Goal: Transaction & Acquisition: Purchase product/service

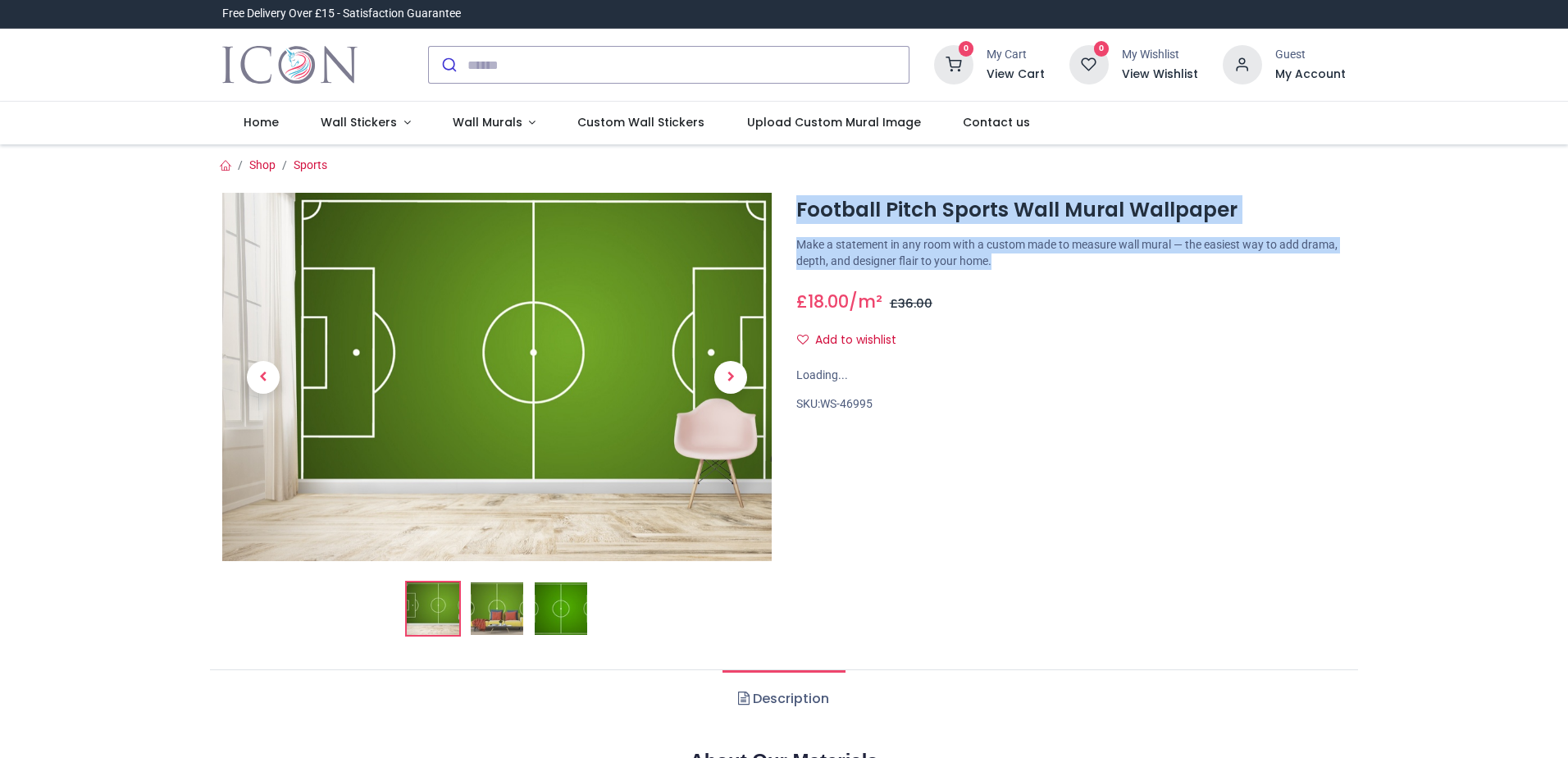
drag, startPoint x: 896, startPoint y: 252, endPoint x: 790, endPoint y: 204, distance: 116.4
click at [790, 204] on div "Football Pitch Sports Wall Mural Wallpaper [URL][DOMAIN_NAME] [URL][DOMAIN_NAME…" at bounding box center [1072, 421] width 575 height 457
click at [924, 220] on h1 "Football Pitch Sports Wall Mural Wallpaper" at bounding box center [1071, 209] width 550 height 28
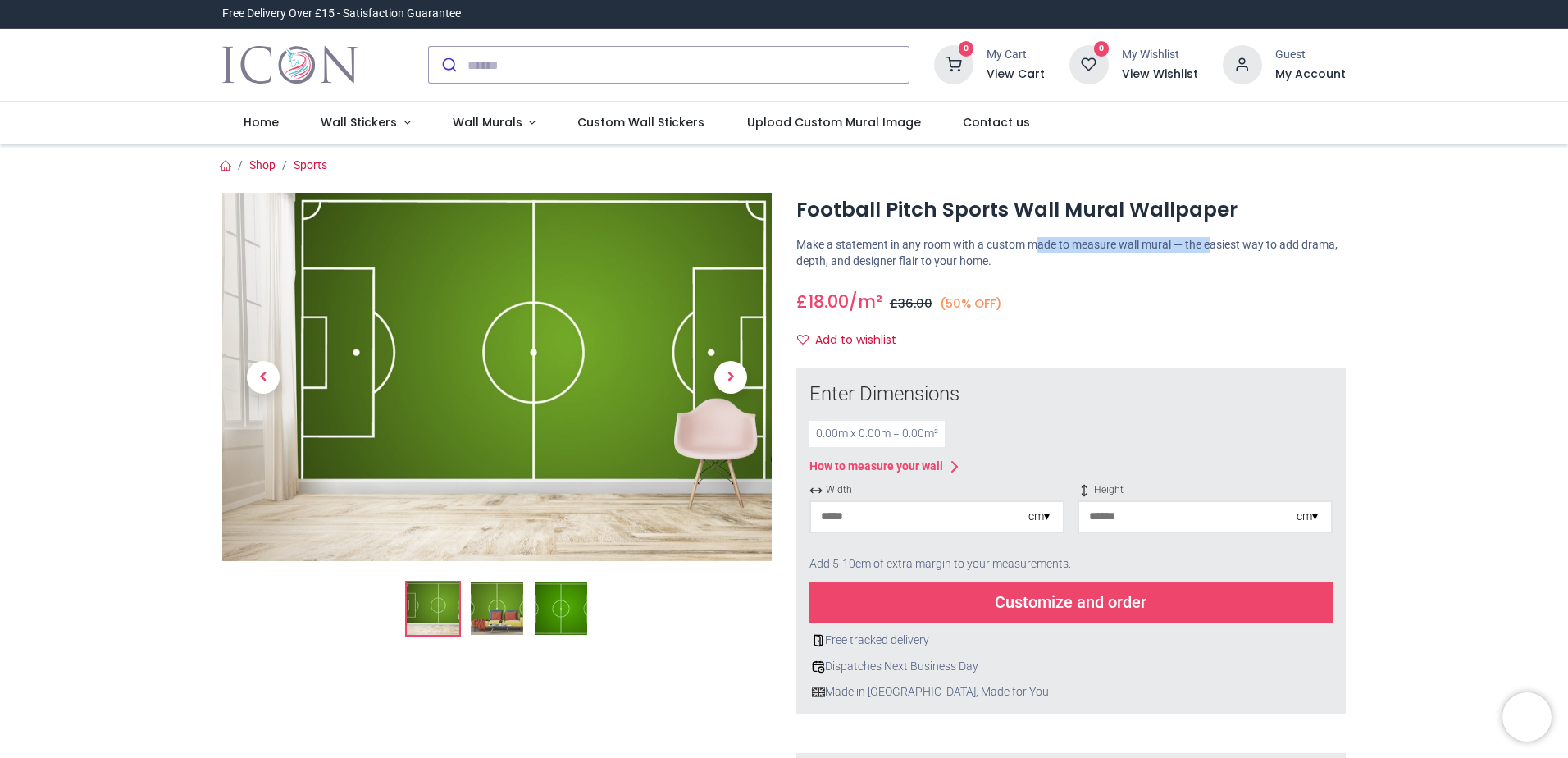
drag, startPoint x: 1037, startPoint y: 252, endPoint x: 1272, endPoint y: 247, distance: 235.1
click at [1271, 247] on p "Make a statement in any room with a custom made to measure wall mural — the eas…" at bounding box center [1071, 253] width 550 height 32
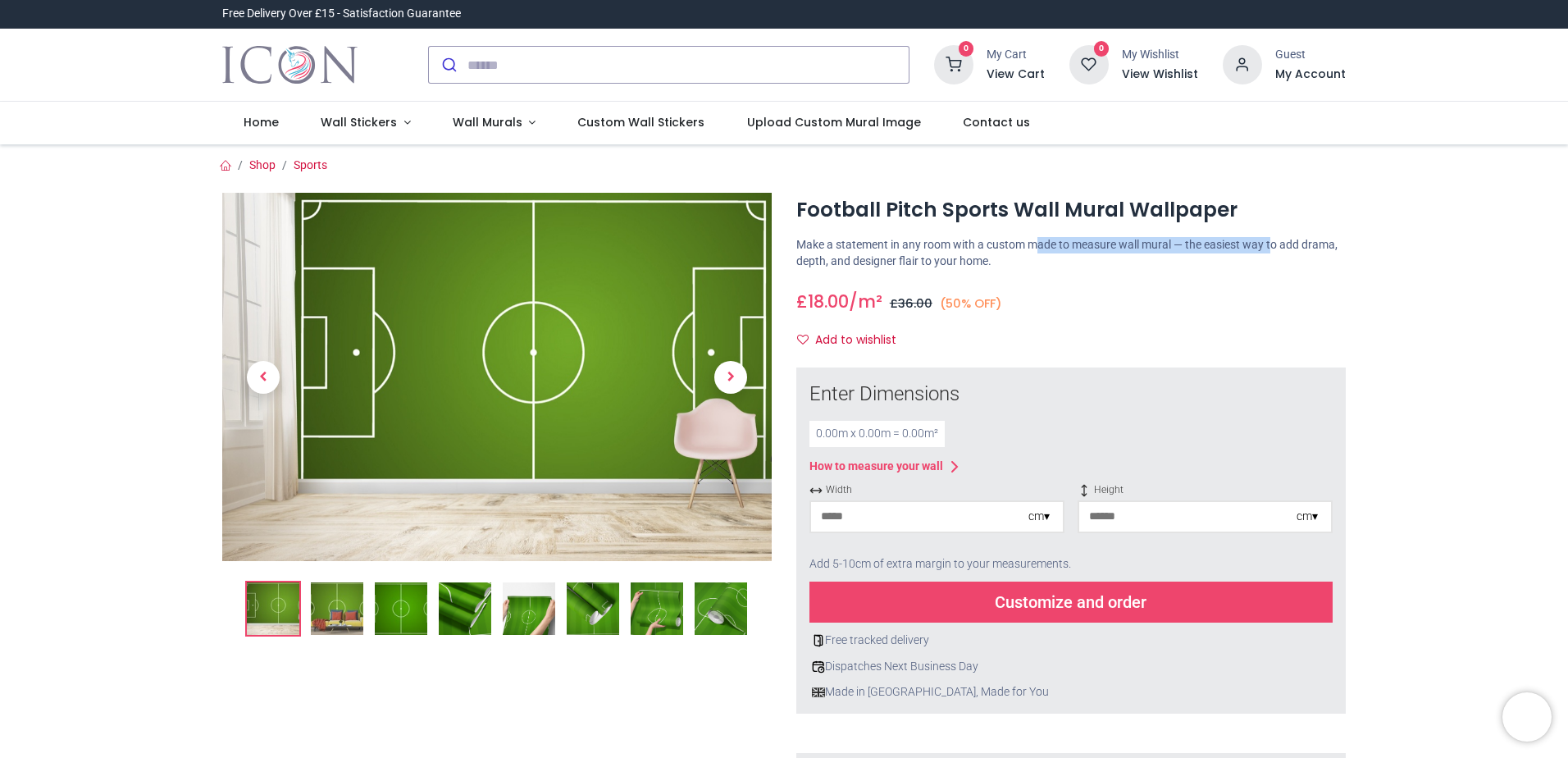
click at [1274, 248] on p "Make a statement in any room with a custom made to measure wall mural — the eas…" at bounding box center [1071, 253] width 550 height 32
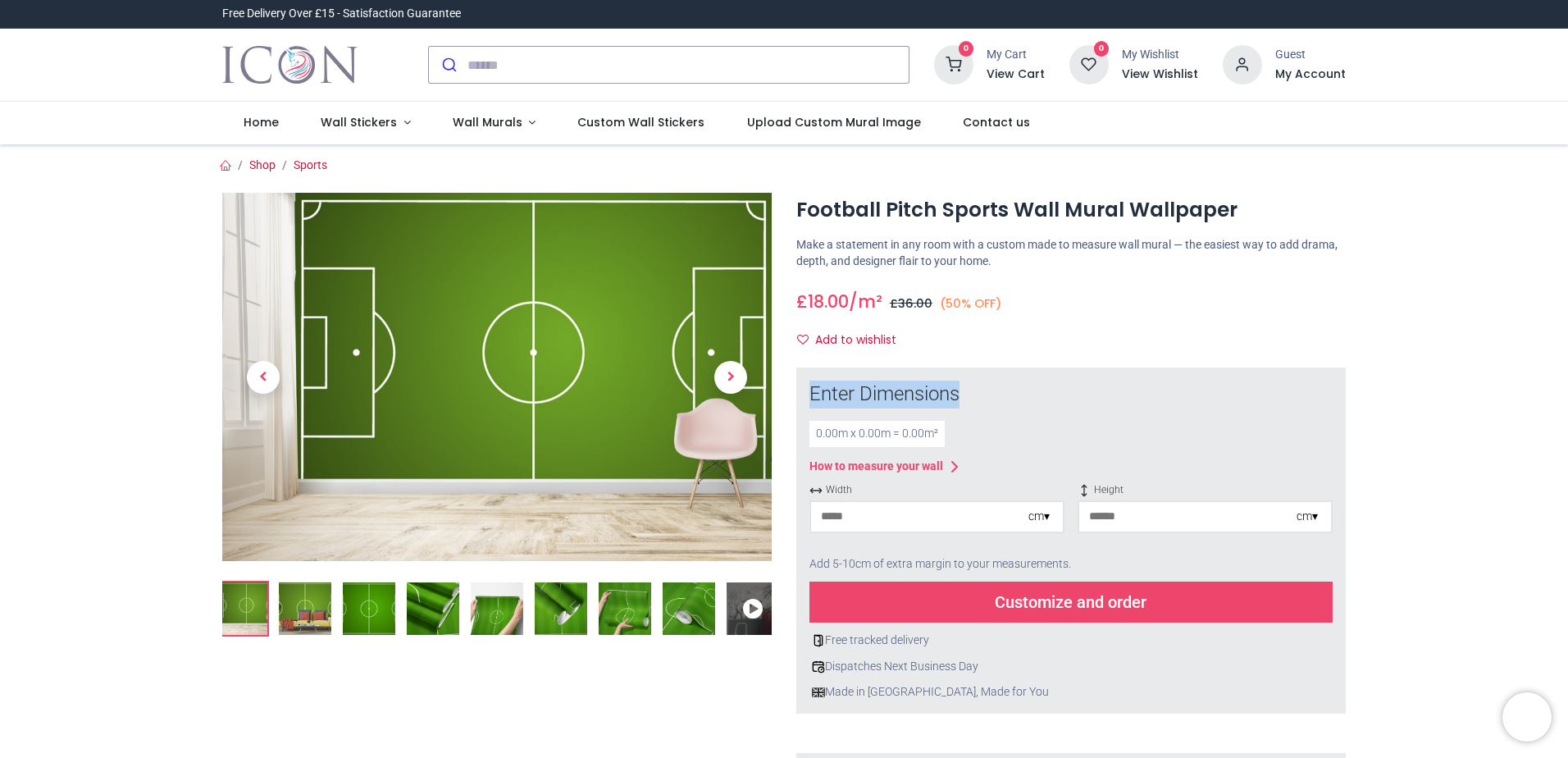
drag, startPoint x: 795, startPoint y: 396, endPoint x: 995, endPoint y: 394, distance: 200.0
click at [995, 394] on div "Enter Dimensions 0.00 m x 0.00 m = 0.00 m² How to measure your wall Width cm ▾ …" at bounding box center [1071, 540] width 550 height 347
click at [995, 395] on div "Enter Dimensions" at bounding box center [1071, 394] width 523 height 28
click at [721, 372] on span "Next" at bounding box center [731, 377] width 32 height 32
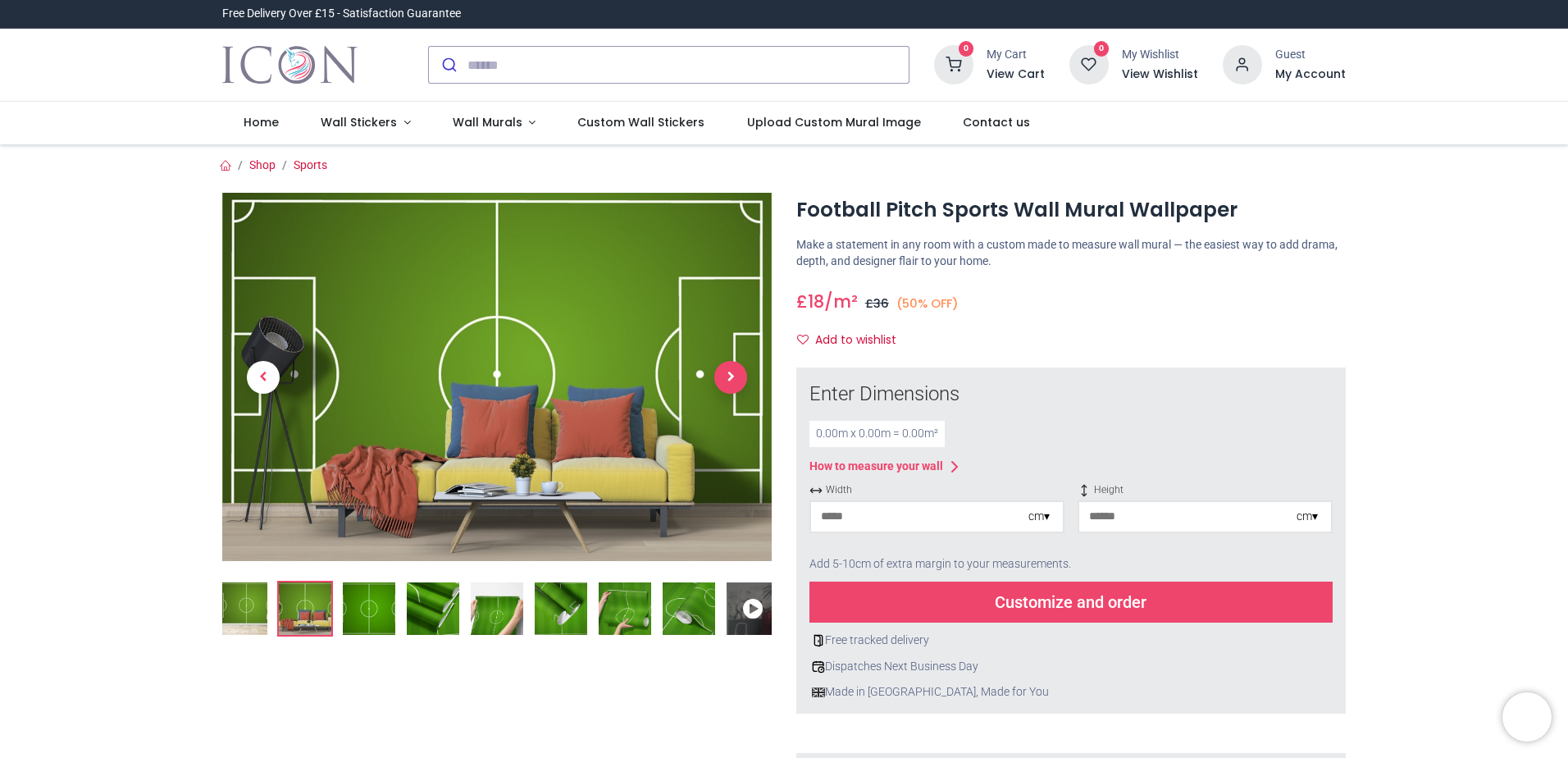
click at [721, 372] on span "Next" at bounding box center [731, 377] width 32 height 32
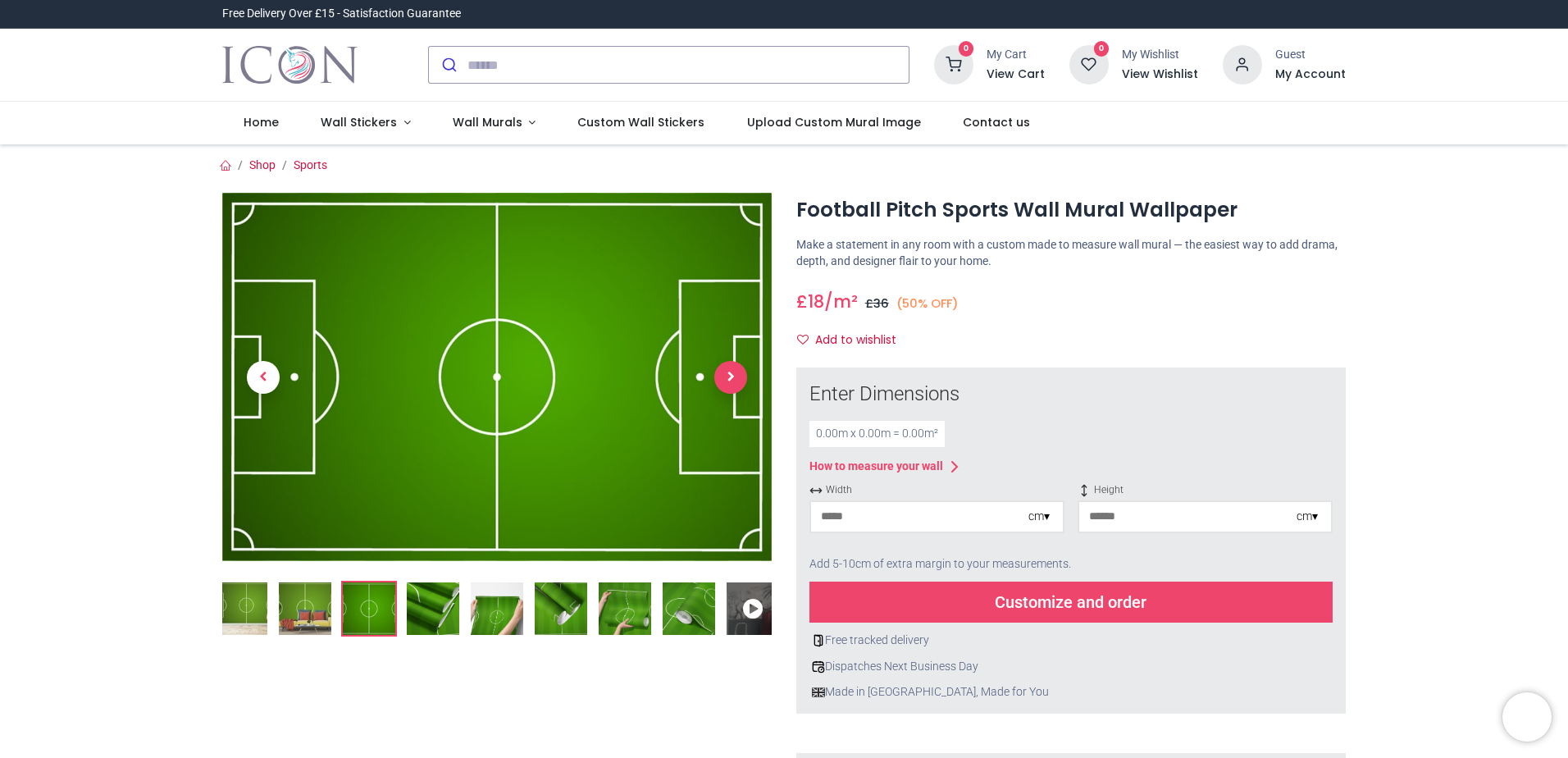
click at [721, 372] on span "Next" at bounding box center [731, 377] width 32 height 32
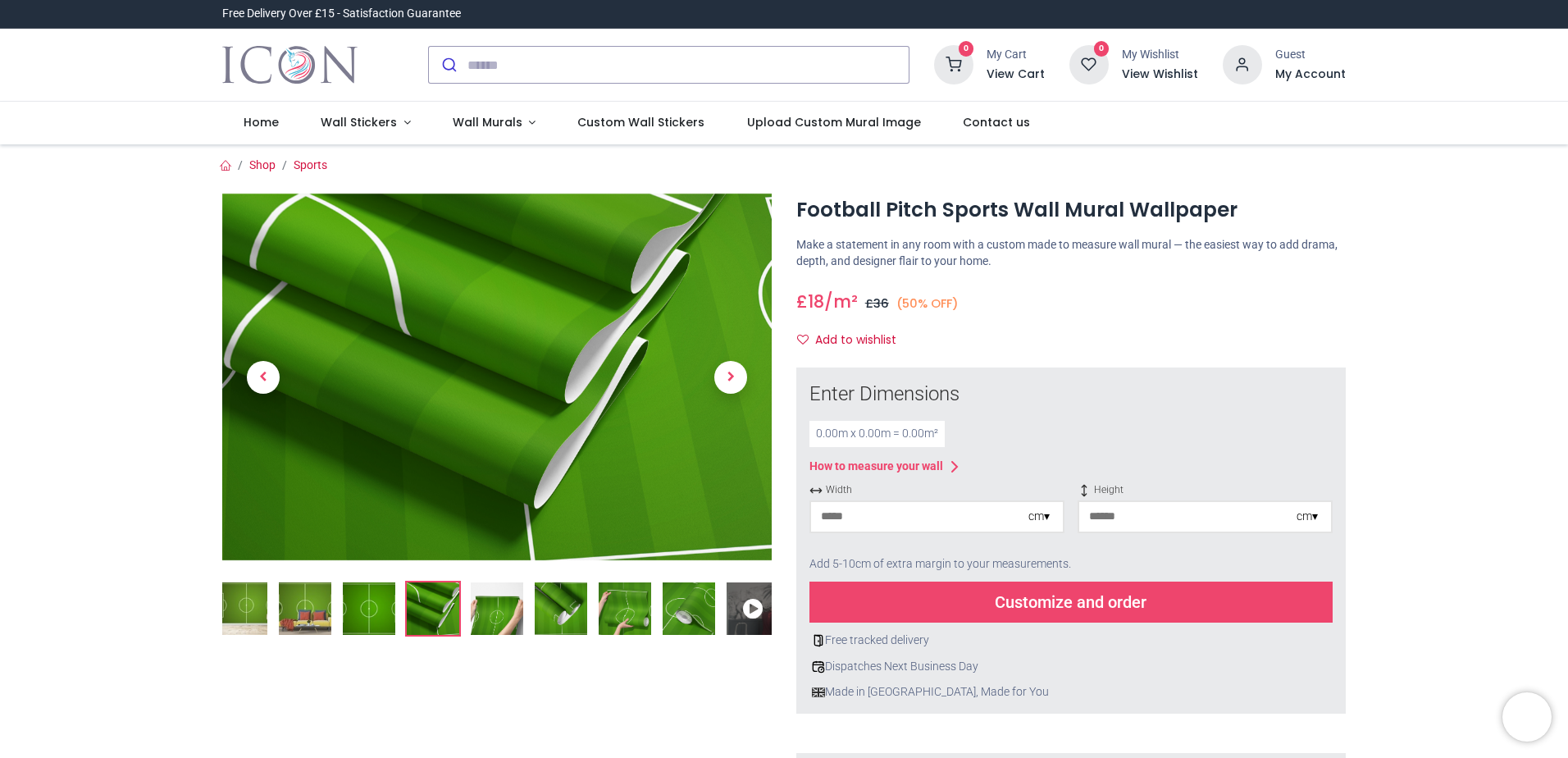
click at [537, 601] on img at bounding box center [560, 608] width 52 height 53
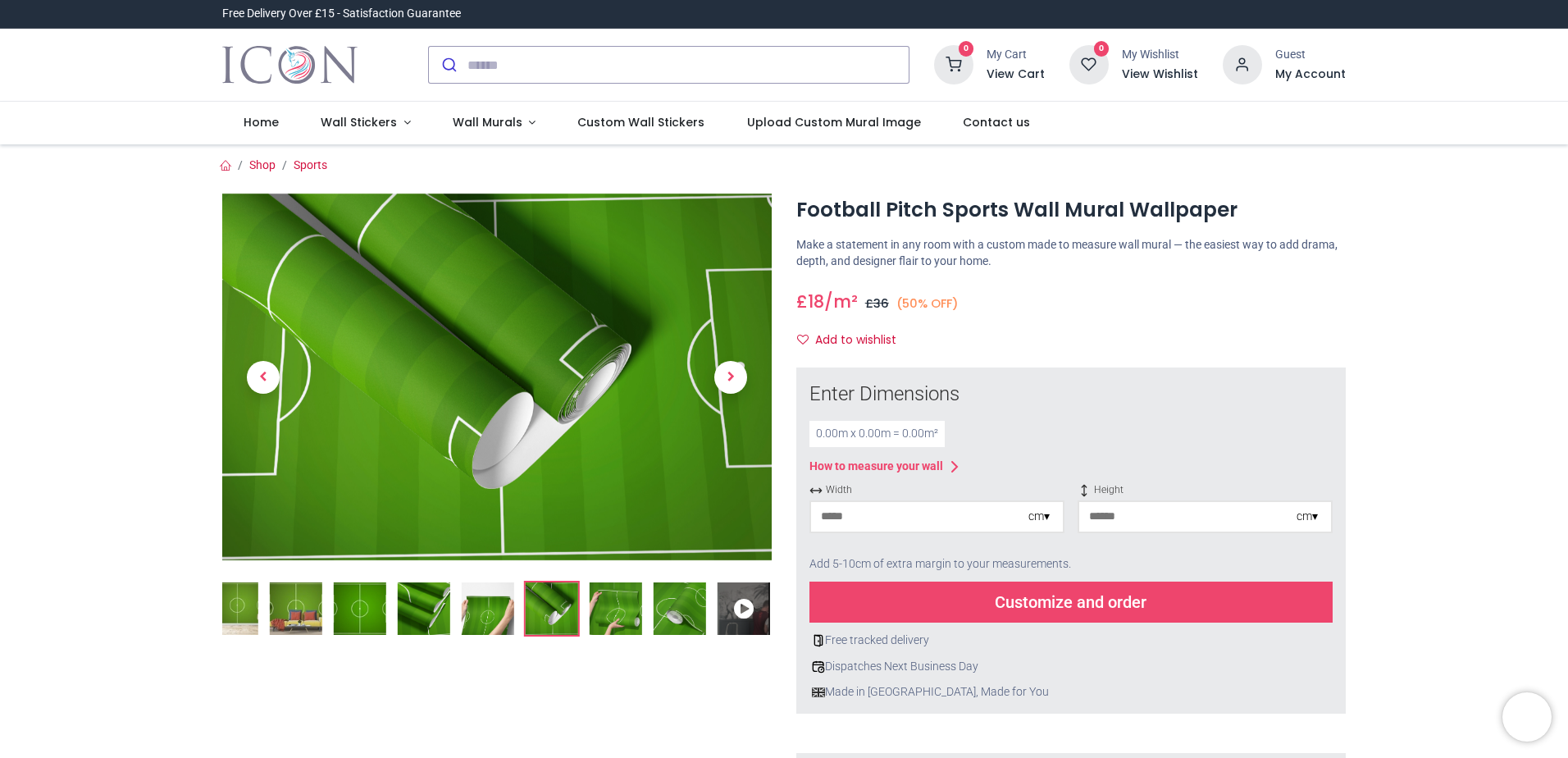
click at [491, 614] on img at bounding box center [488, 608] width 52 height 53
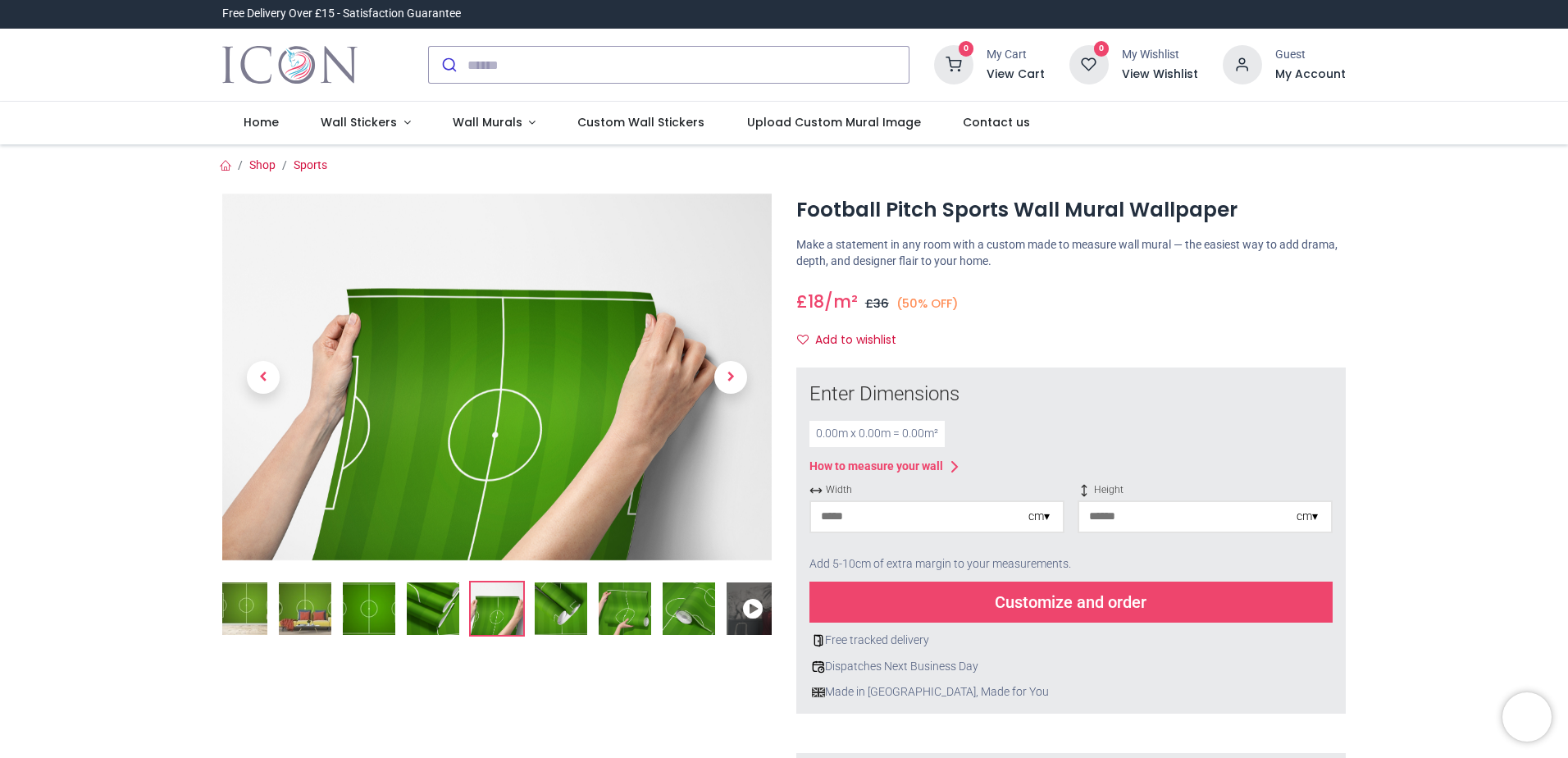
click at [617, 598] on img at bounding box center [624, 608] width 52 height 53
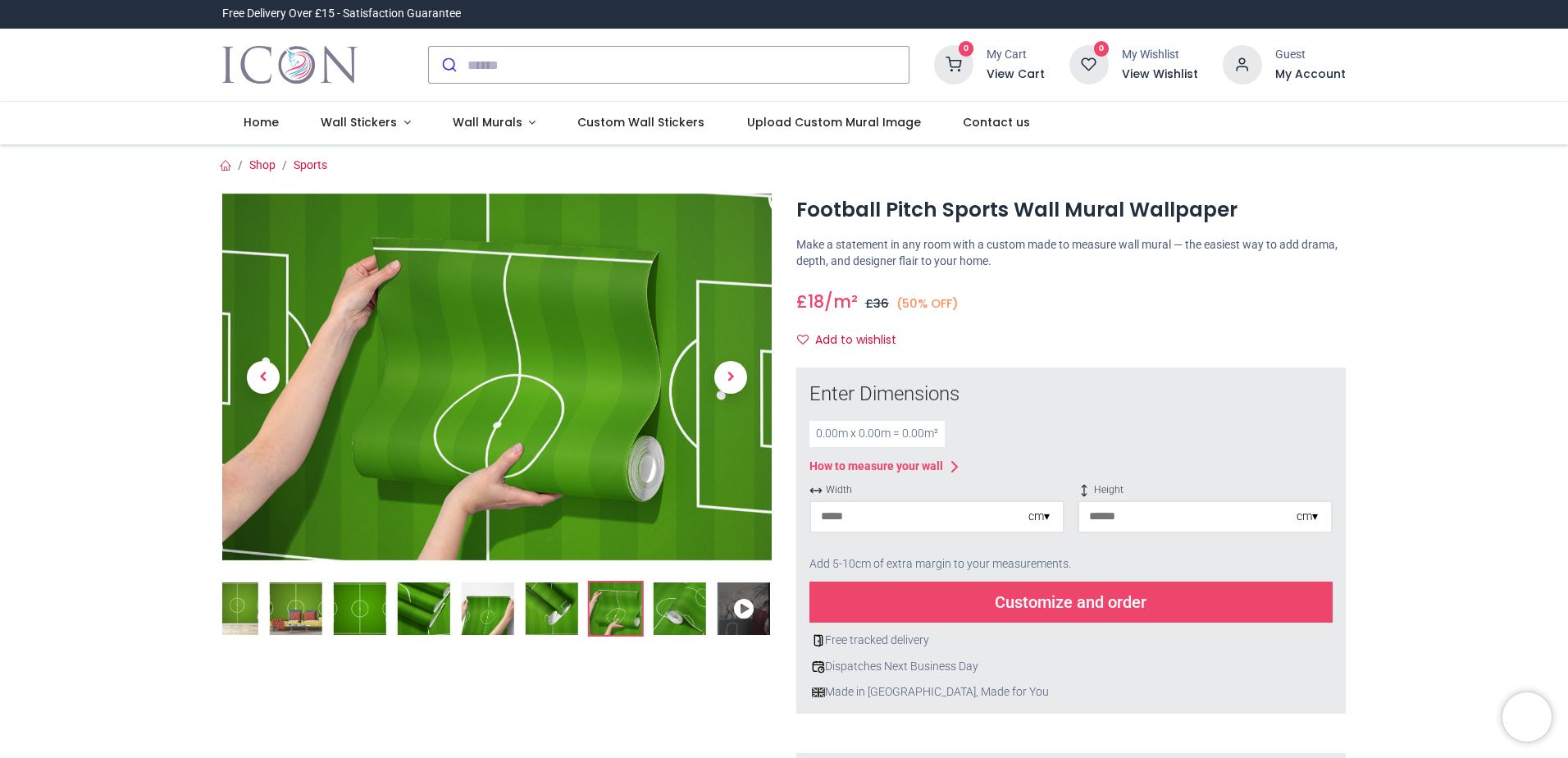
click at [652, 596] on li at bounding box center [679, 608] width 55 height 55
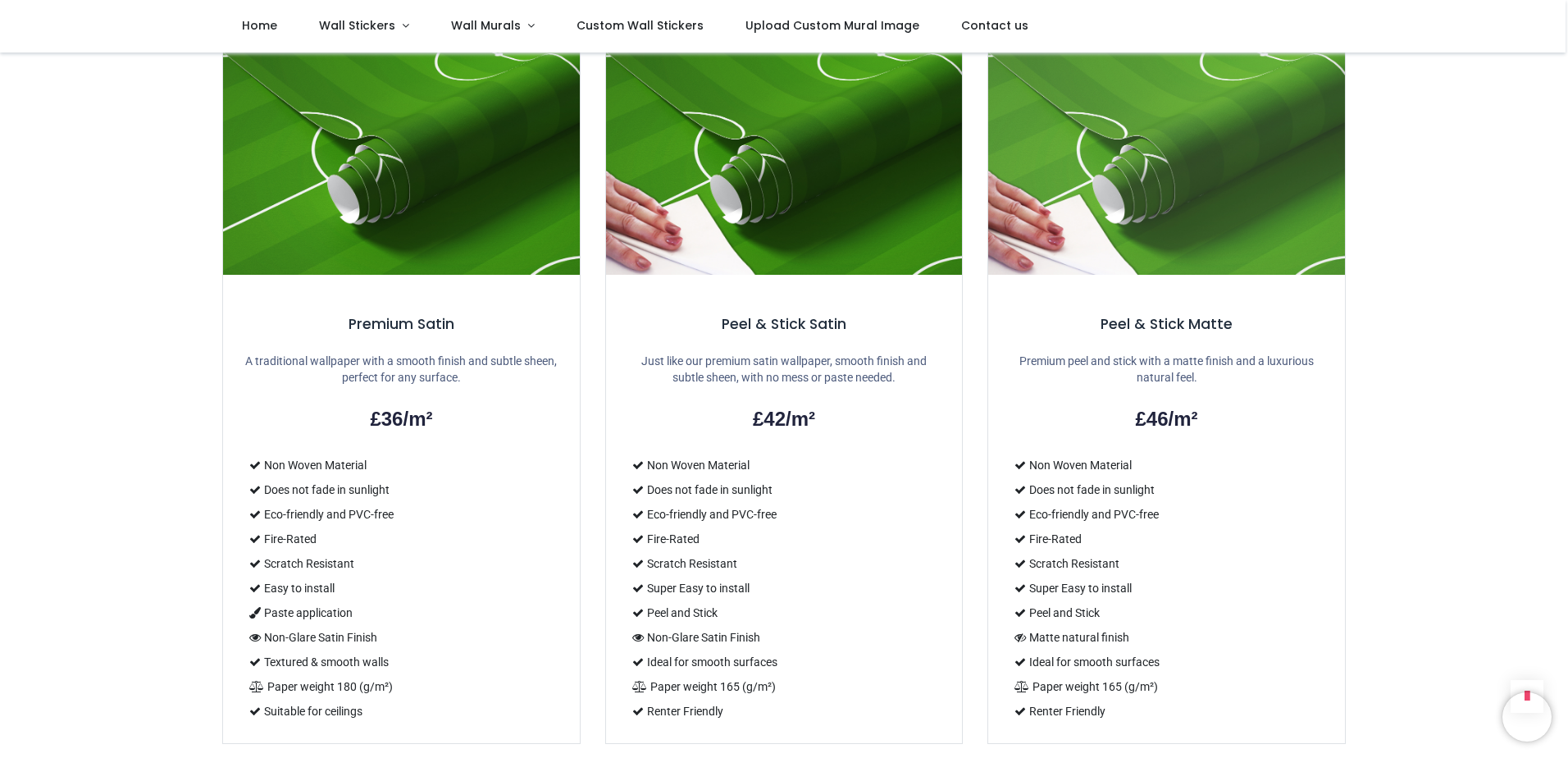
scroll to position [1231, 0]
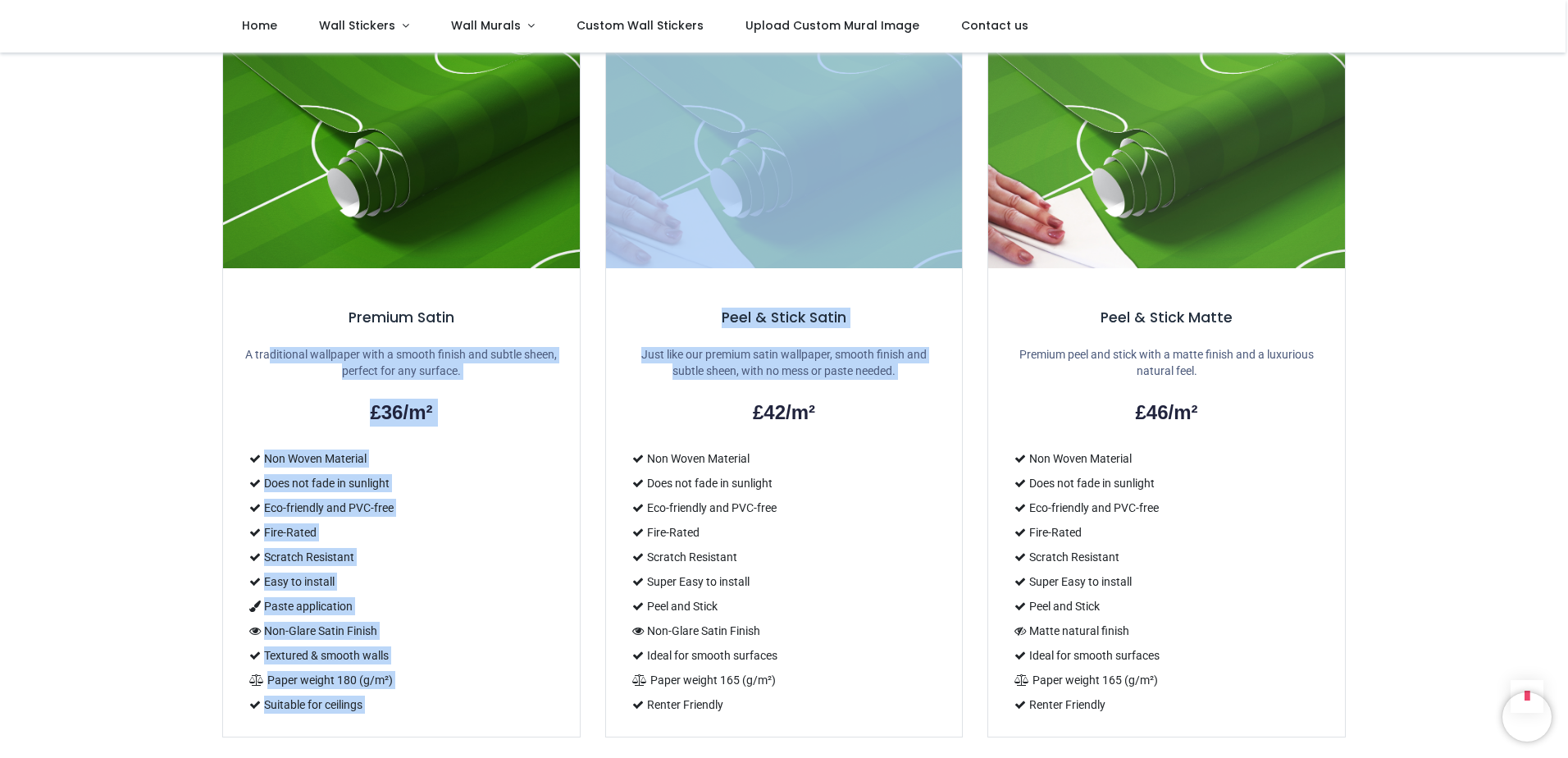
drag, startPoint x: 269, startPoint y: 347, endPoint x: 643, endPoint y: 406, distance: 378.6
click at [643, 406] on div "Premium Satin A traditional wallpaper with a smooth finish and subtle sheen, pe…" at bounding box center [784, 383] width 1148 height 734
click at [643, 406] on h2 "£42/m²" at bounding box center [784, 412] width 318 height 28
drag, startPoint x: 284, startPoint y: 453, endPoint x: 458, endPoint y: 581, distance: 216.0
click at [458, 581] on div "Premium Satin A traditional wallpaper with a smooth finish and subtle sheen, pe…" at bounding box center [402, 502] width 357 height 469
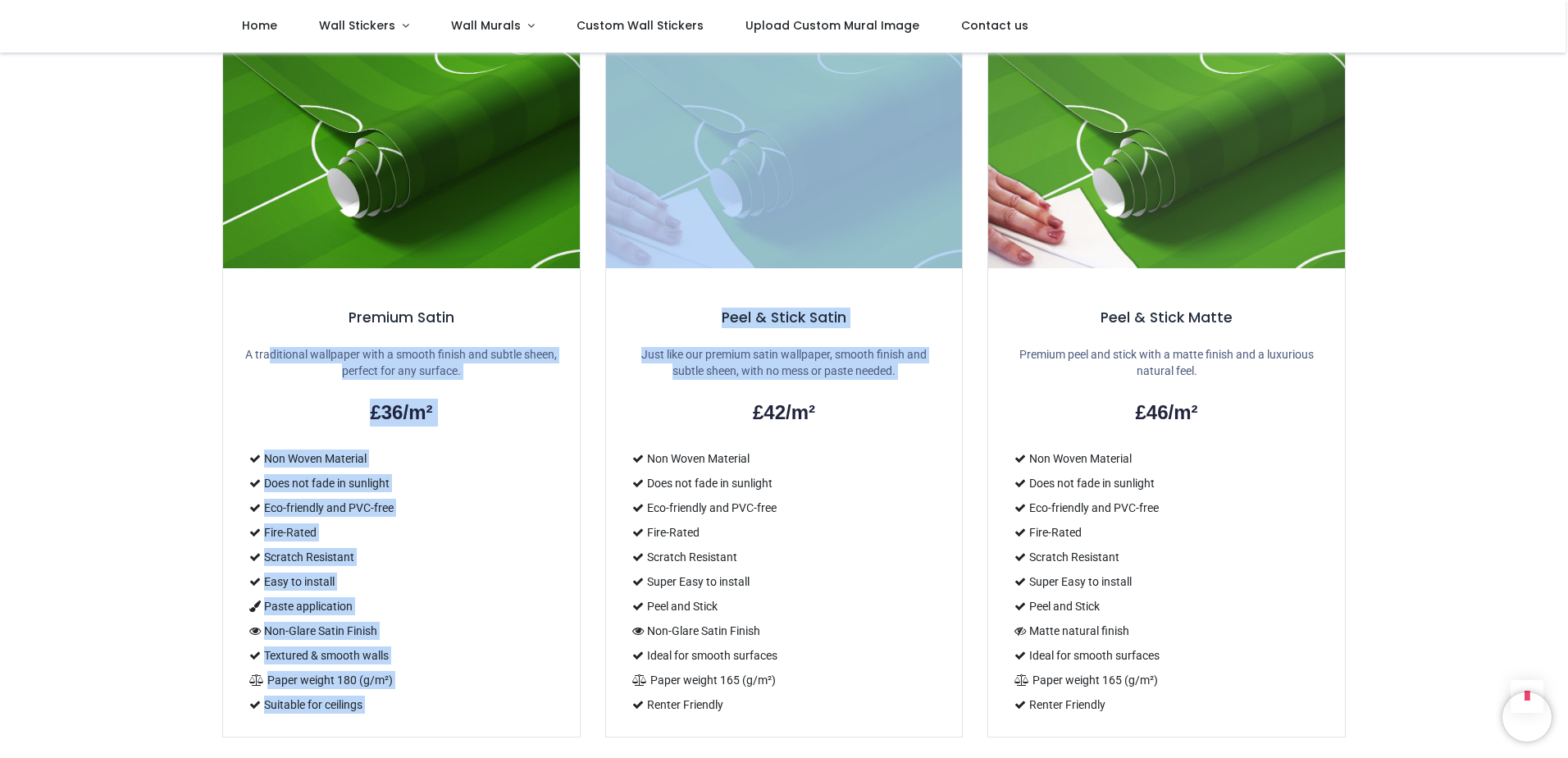
click at [459, 581] on li "Easy to install" at bounding box center [401, 581] width 318 height 25
drag, startPoint x: 292, startPoint y: 364, endPoint x: 935, endPoint y: 399, distance: 644.0
click at [935, 399] on div "Premium Satin A traditional wallpaper with a smooth finish and subtle sheen, pe…" at bounding box center [784, 383] width 1148 height 734
click at [935, 399] on h2 "£42/m²" at bounding box center [784, 412] width 318 height 28
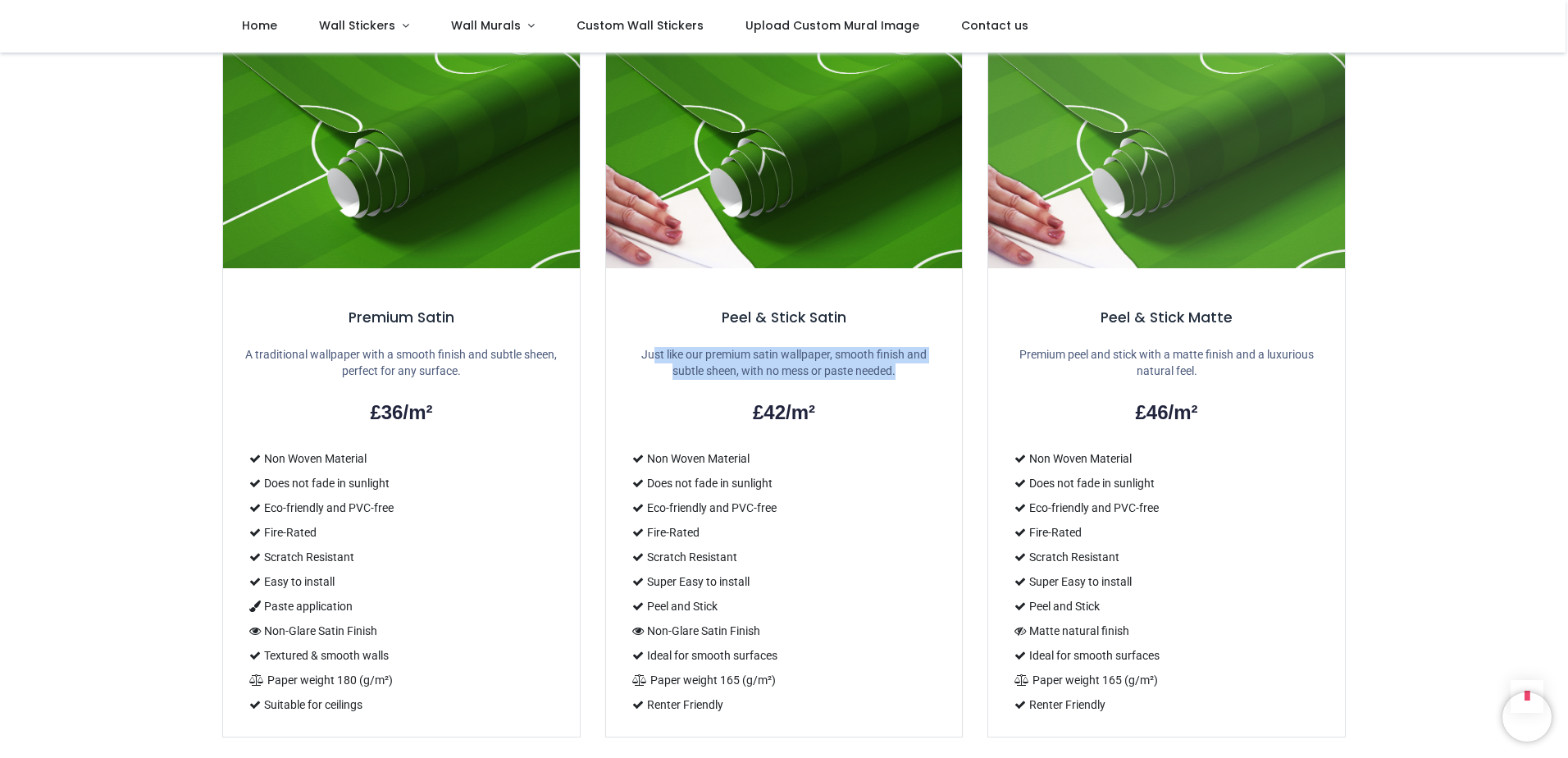
drag, startPoint x: 922, startPoint y: 373, endPoint x: 652, endPoint y: 355, distance: 270.6
click at [652, 355] on p "Just like our premium satin wallpaper, smooth finish and subtle sheen, with no …" at bounding box center [784, 364] width 318 height 32
click at [653, 355] on p "Just like our premium satin wallpaper, smooth finish and subtle sheen, with no …" at bounding box center [784, 364] width 318 height 32
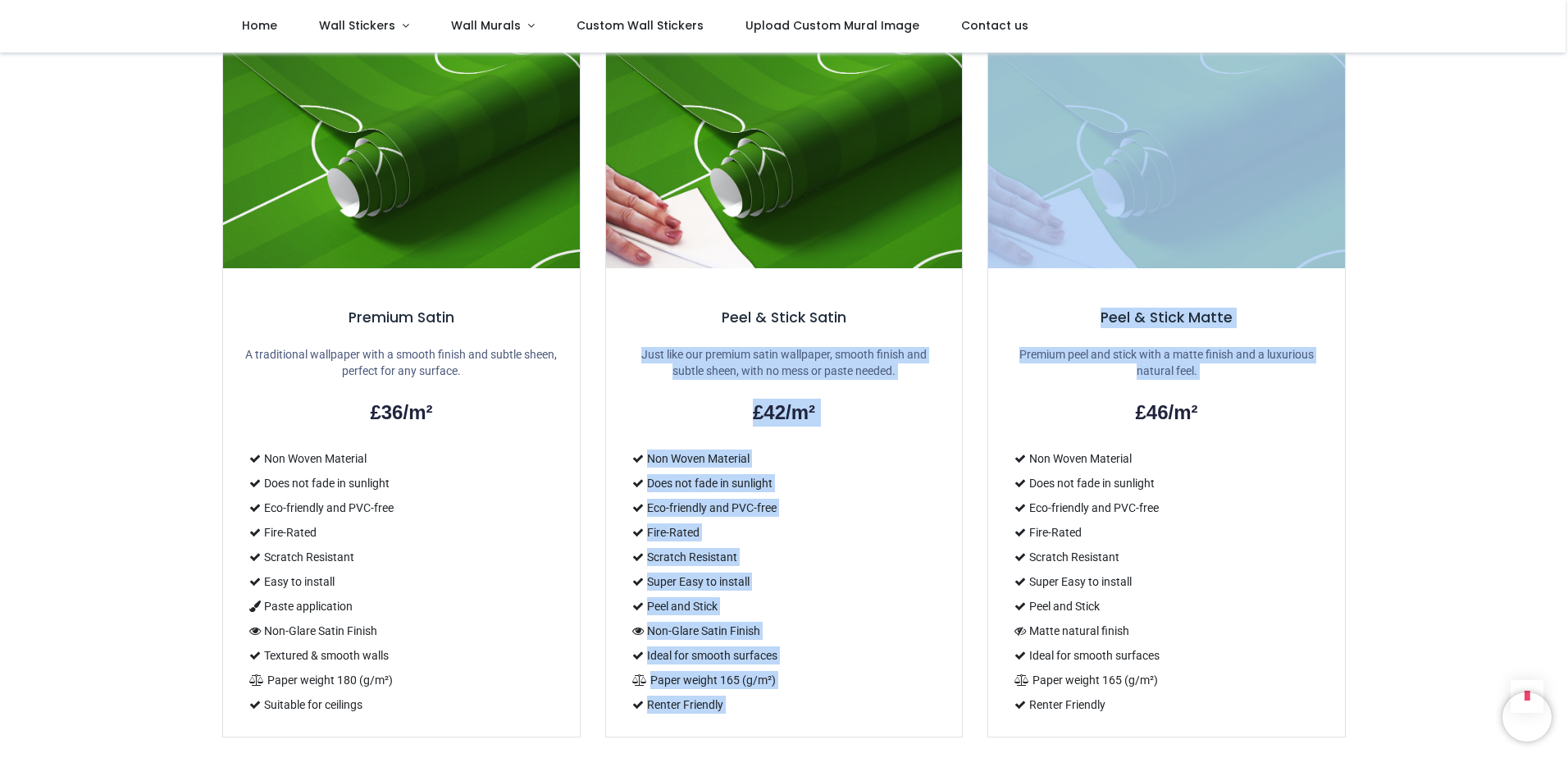
drag, startPoint x: 653, startPoint y: 355, endPoint x: 1427, endPoint y: 369, distance: 774.1
click at [1427, 369] on div "Shop Sports" at bounding box center [784, 221] width 1568 height 2798
click at [1056, 373] on p "Premium peel and stick with a matte finish and a luxurious natural feel." at bounding box center [1166, 364] width 318 height 32
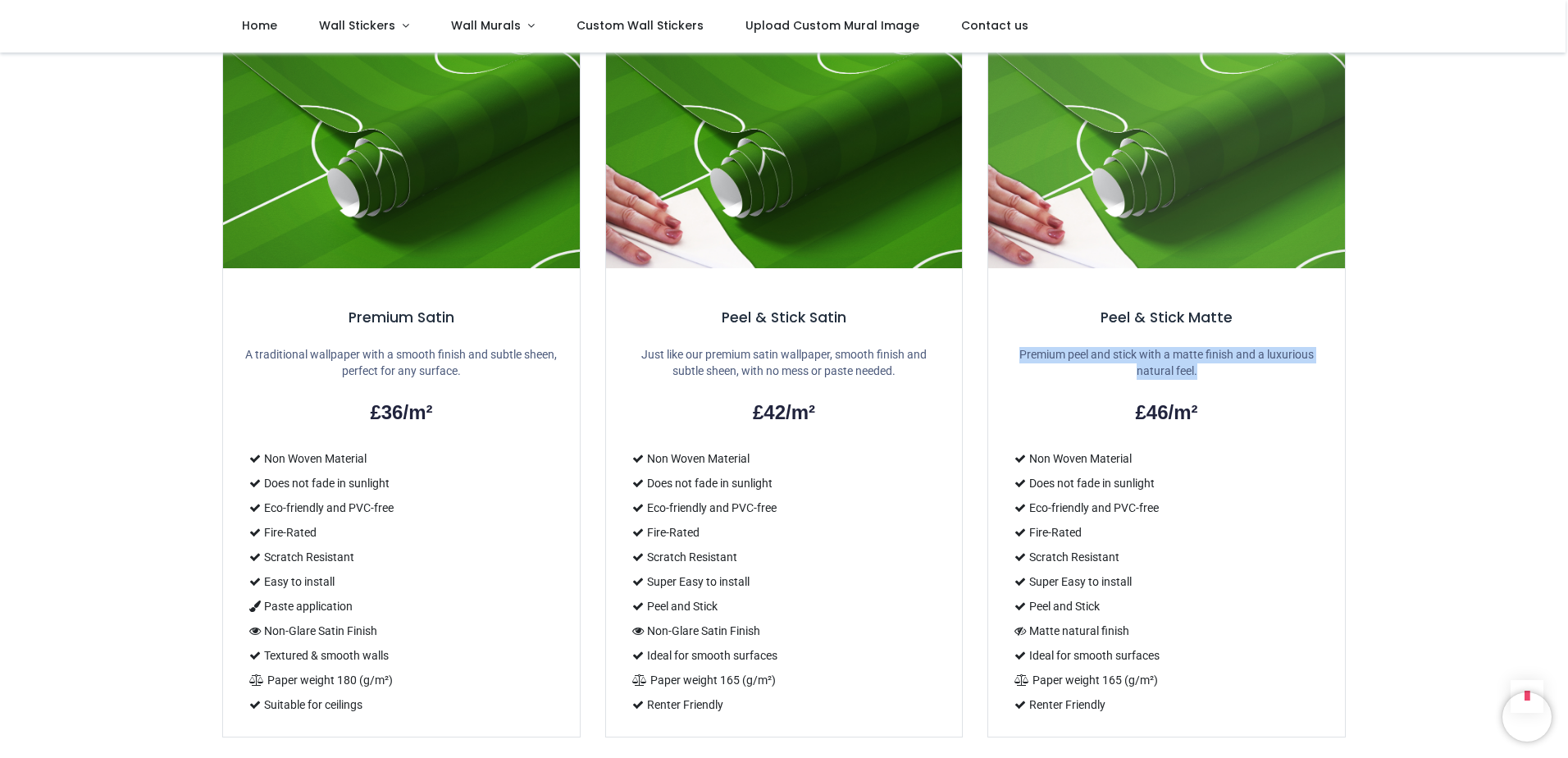
drag, startPoint x: 1218, startPoint y: 363, endPoint x: 1302, endPoint y: 372, distance: 84.5
click at [1302, 372] on div "Peel & Stick Matte Premium peel and stick with a matte finish and a luxurious n…" at bounding box center [1166, 383] width 383 height 734
click at [1302, 372] on p "Premium peel and stick with a matte finish and a luxurious natural feel." at bounding box center [1166, 364] width 318 height 32
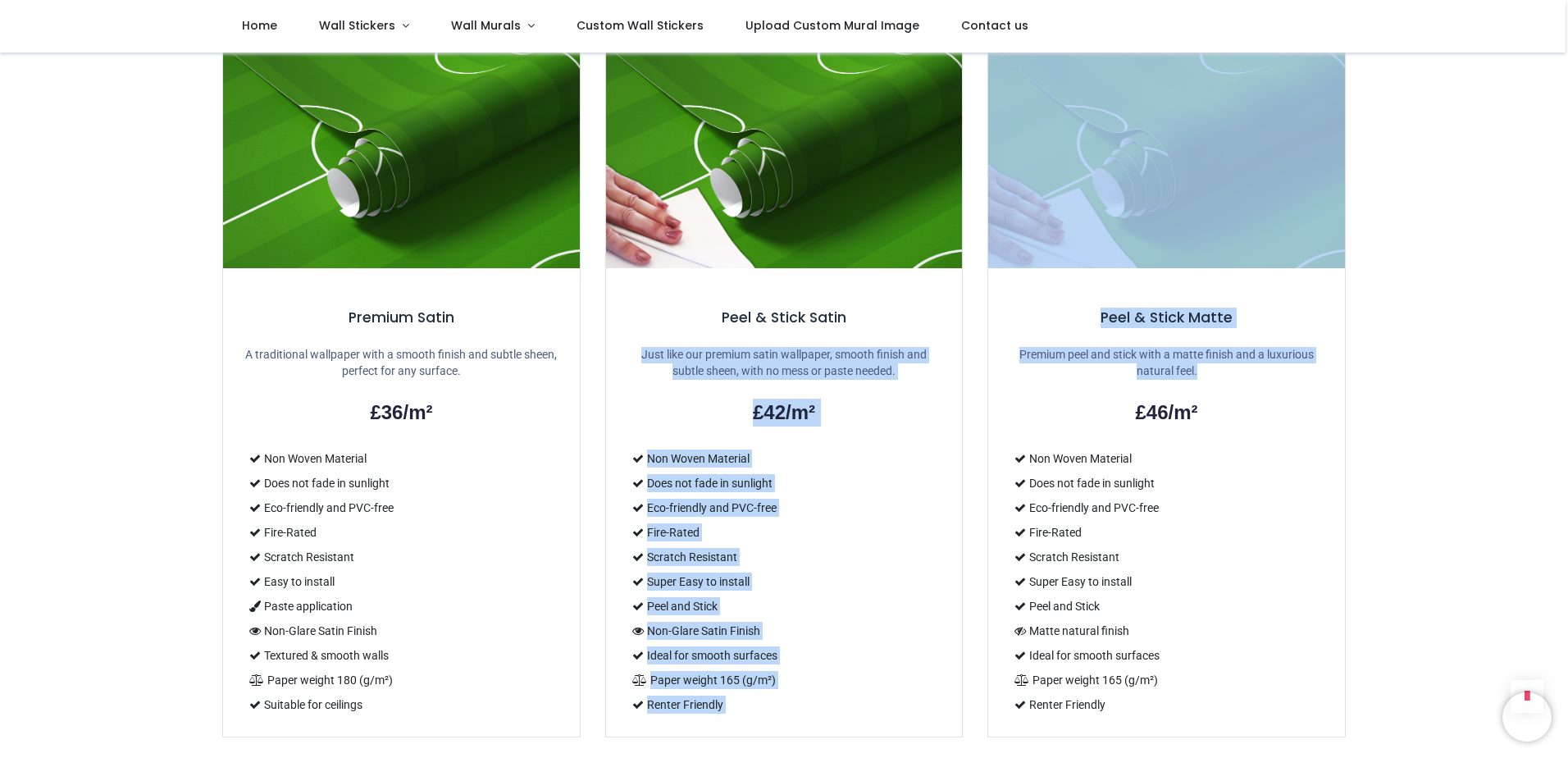
drag, startPoint x: 1294, startPoint y: 375, endPoint x: 958, endPoint y: 322, distance: 340.2
click at [958, 322] on div "Premium Satin A traditional wallpaper with a smooth finish and subtle sheen, pe…" at bounding box center [784, 383] width 1148 height 734
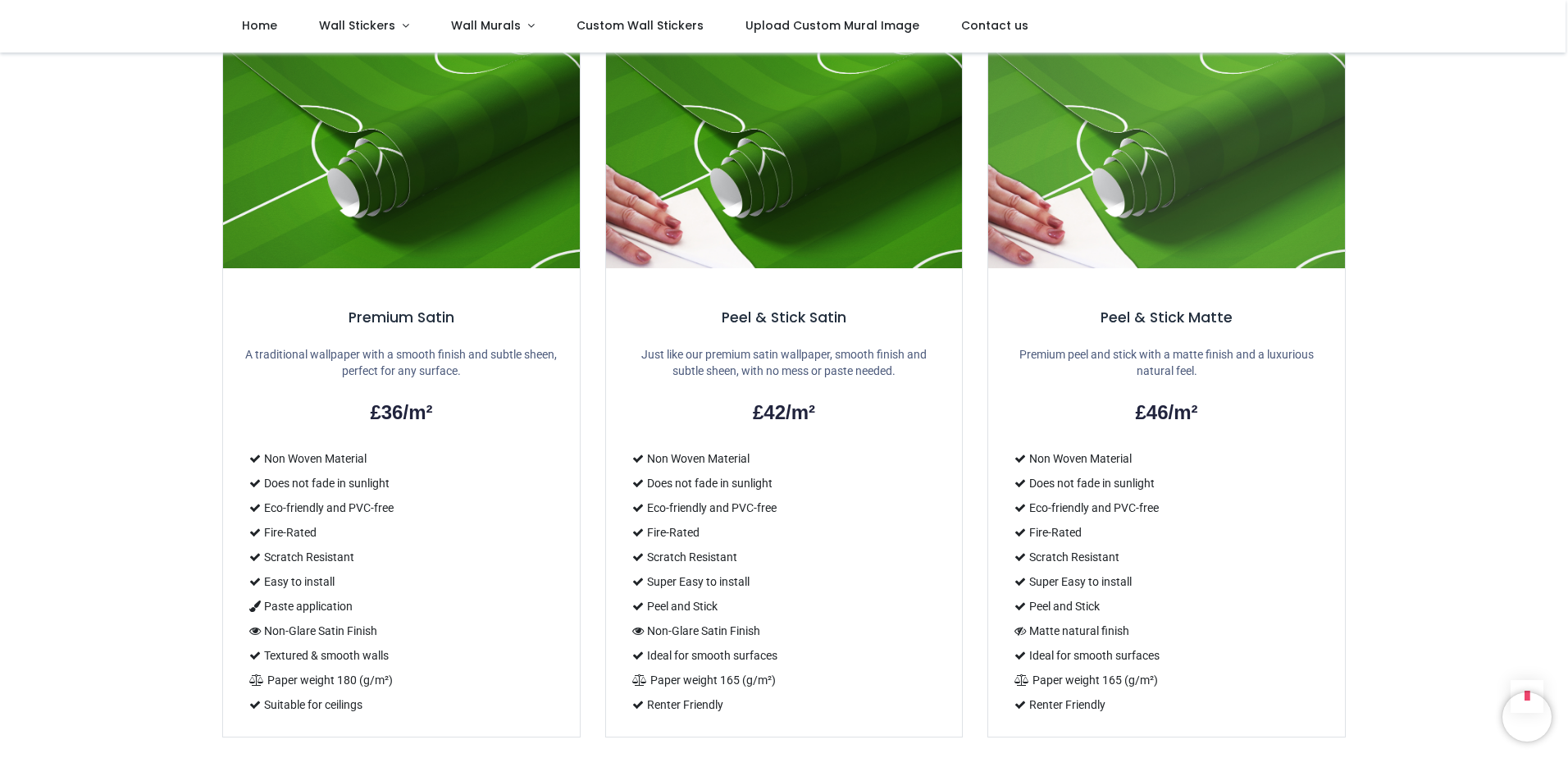
click at [1181, 450] on li "Non Woven Material" at bounding box center [1166, 459] width 318 height 25
drag, startPoint x: 1119, startPoint y: 425, endPoint x: 1082, endPoint y: 382, distance: 56.7
click at [1082, 382] on div "Peel & Stick Matte Premium peel and stick with a matte finish and a luxurious n…" at bounding box center [1167, 502] width 357 height 469
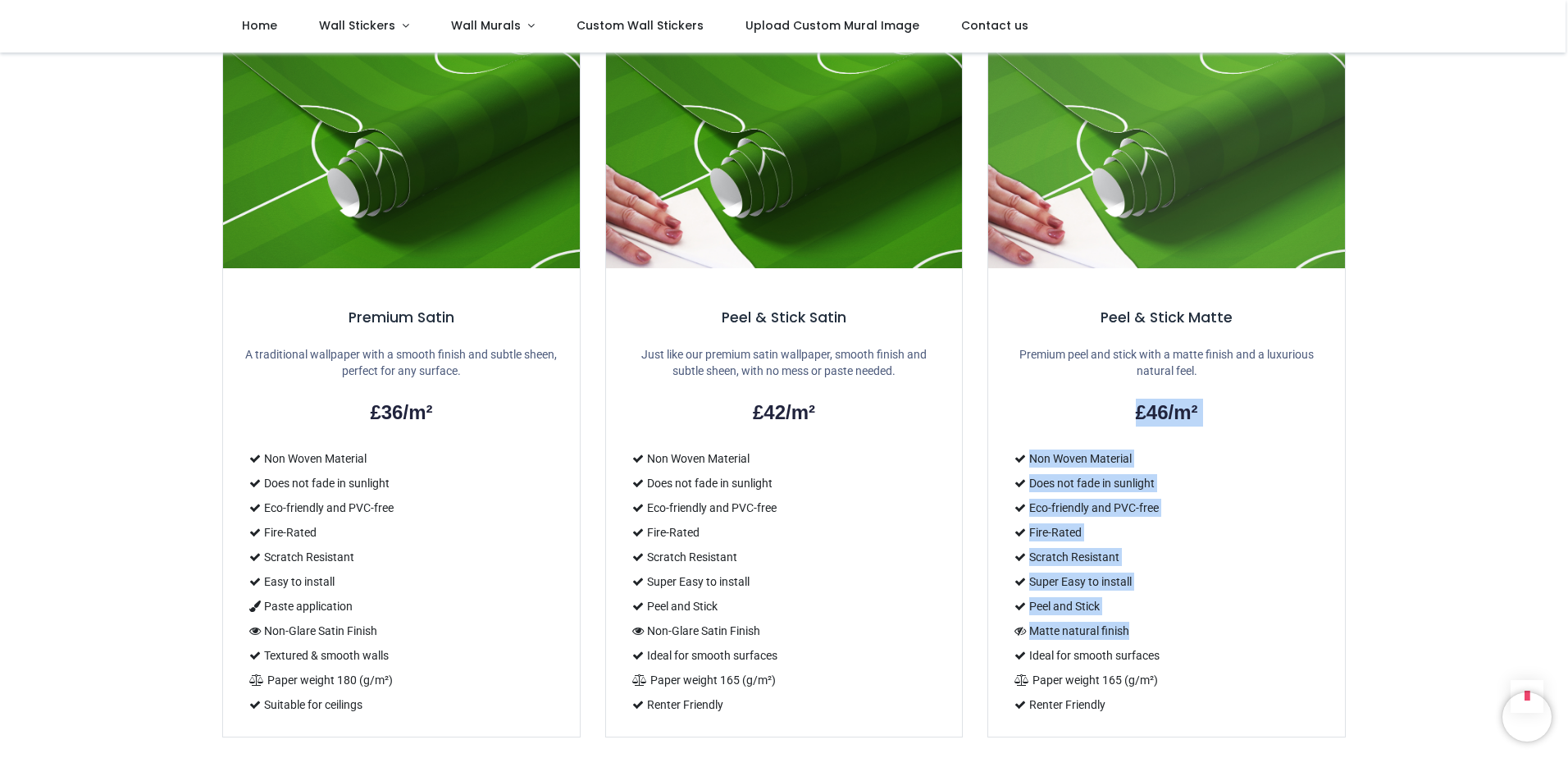
drag, startPoint x: 1082, startPoint y: 382, endPoint x: 1141, endPoint y: 651, distance: 275.4
click at [1141, 651] on div "Peel & Stick Matte Premium peel and stick with a matte finish and a luxurious n…" at bounding box center [1167, 502] width 357 height 469
click at [1139, 658] on li "Ideal for smooth surfaces" at bounding box center [1166, 656] width 318 height 25
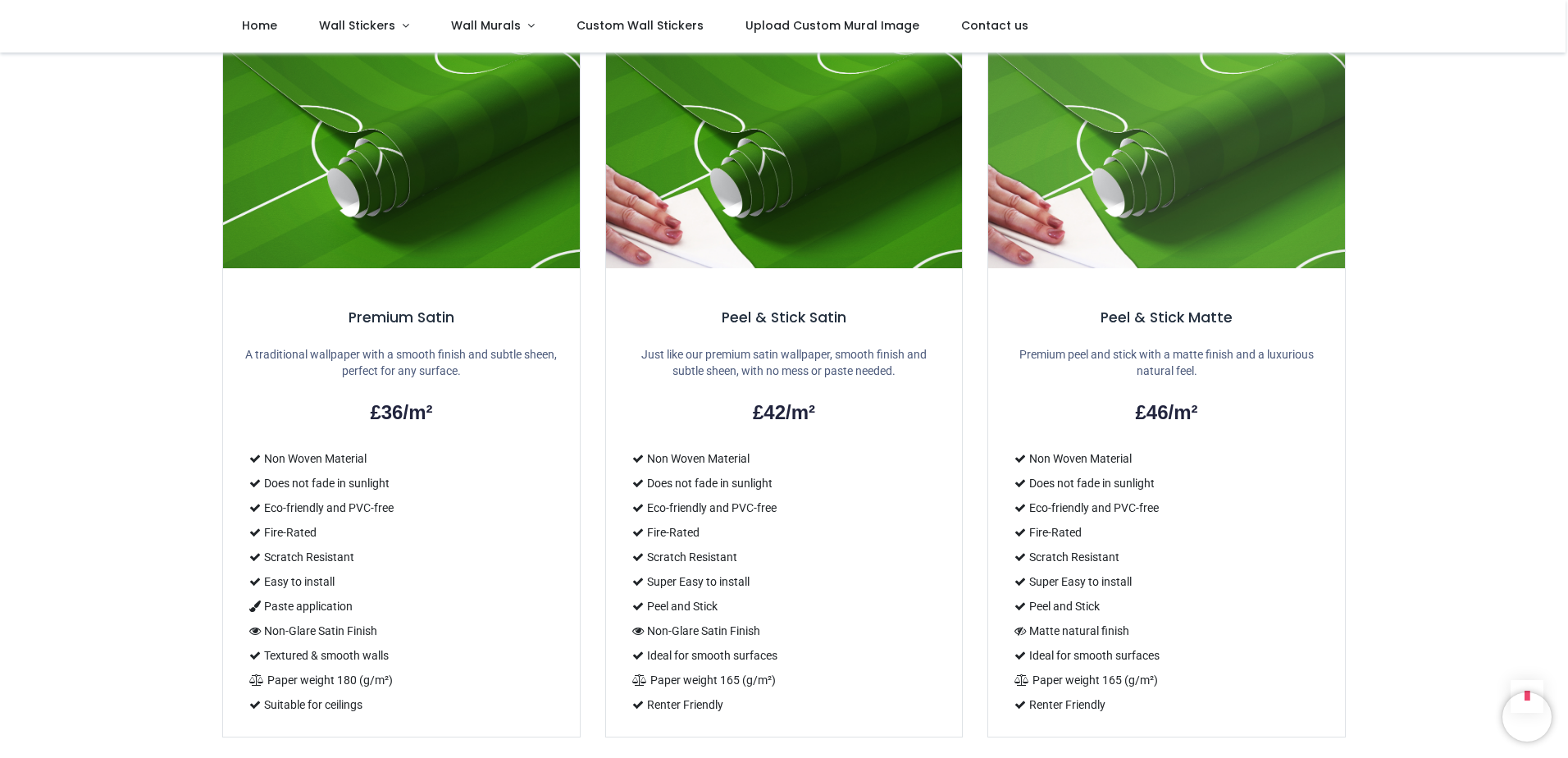
drag, startPoint x: 1134, startPoint y: 695, endPoint x: 993, endPoint y: 459, distance: 274.9
click at [993, 459] on div "Peel & Stick Matte Premium peel and stick with a matte finish and a luxurious n…" at bounding box center [1167, 502] width 357 height 469
click at [1086, 604] on li "Peel and Stick" at bounding box center [1166, 606] width 318 height 25
drag, startPoint x: 662, startPoint y: 629, endPoint x: 757, endPoint y: 694, distance: 115.1
click at [757, 694] on ul "Non Woven Material Does not fade in sunlight Eco-friendly and PVC-free Fire-Rat…" at bounding box center [784, 582] width 318 height 271
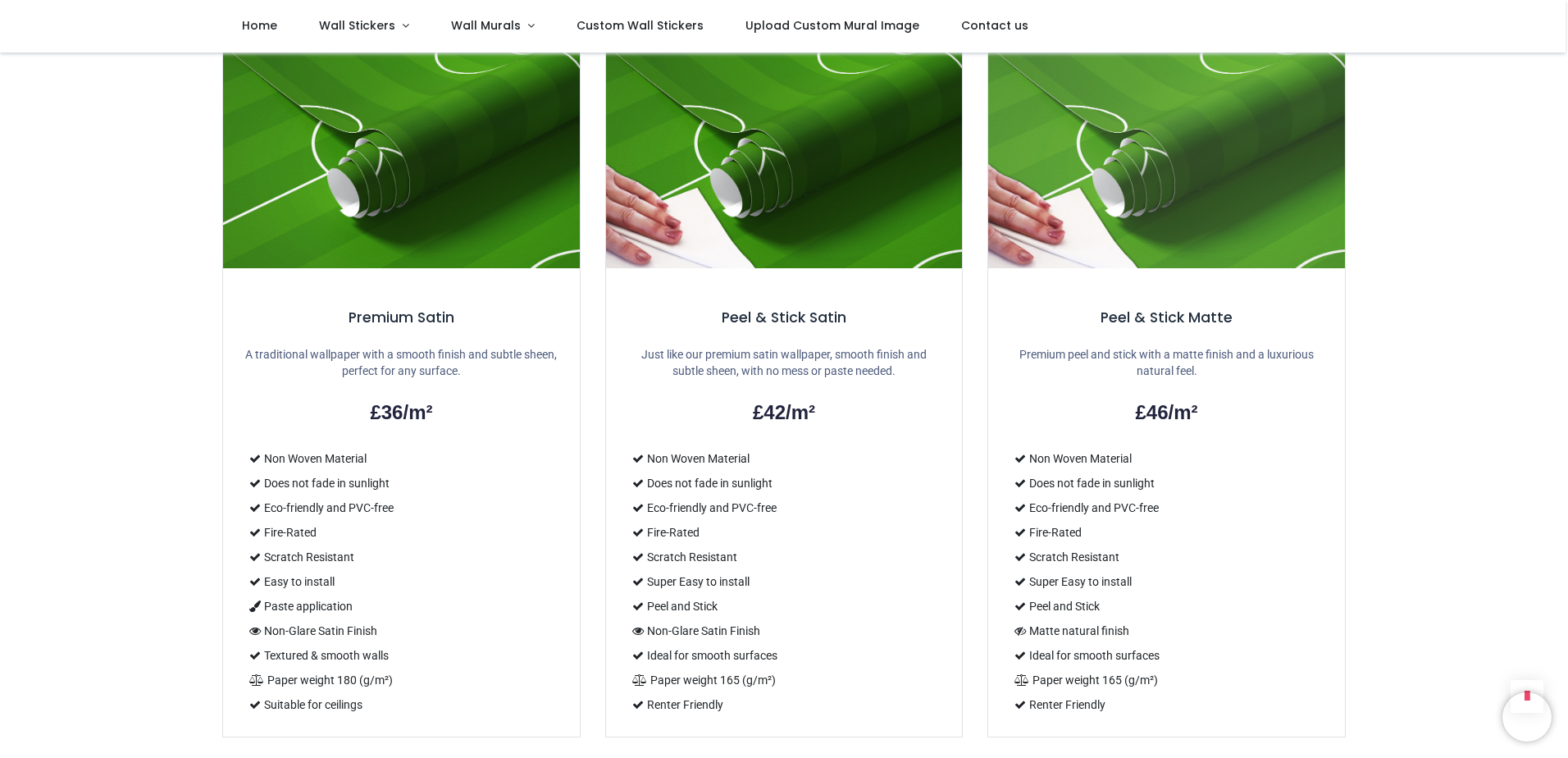
click at [757, 694] on li "Renter Friendly" at bounding box center [784, 705] width 318 height 25
drag, startPoint x: 723, startPoint y: 657, endPoint x: 683, endPoint y: 540, distance: 123.6
click at [686, 552] on ul "Non Woven Material Does not fade in sunlight Eco-friendly and PVC-free Fire-Rat…" at bounding box center [784, 582] width 318 height 271
click at [671, 494] on li "Does not fade in sunlight" at bounding box center [784, 483] width 318 height 25
drag, startPoint x: 534, startPoint y: 691, endPoint x: 260, endPoint y: 431, distance: 377.7
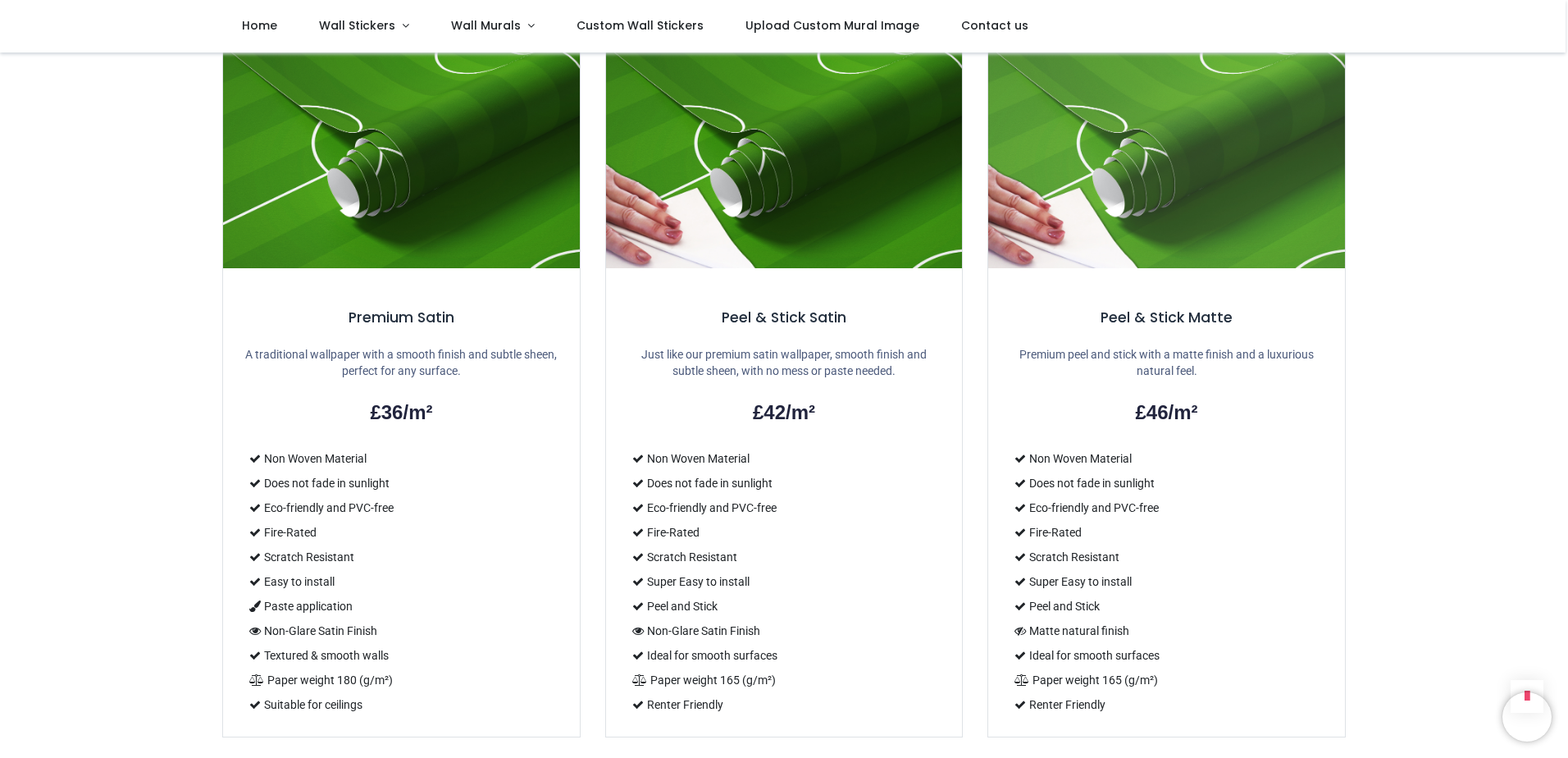
click at [260, 431] on div "Premium Satin A traditional wallpaper with a smooth finish and subtle sheen, pe…" at bounding box center [402, 502] width 357 height 469
click at [373, 563] on li "Scratch Resistant" at bounding box center [401, 558] width 318 height 25
drag, startPoint x: 254, startPoint y: 336, endPoint x: 517, endPoint y: 370, distance: 265.2
click at [517, 369] on div "Premium Satin A traditional wallpaper with a smooth finish and subtle sheen, pe…" at bounding box center [402, 502] width 357 height 469
click at [516, 370] on p "A traditional wallpaper with a smooth finish and subtle sheen, perfect for any …" at bounding box center [401, 364] width 318 height 32
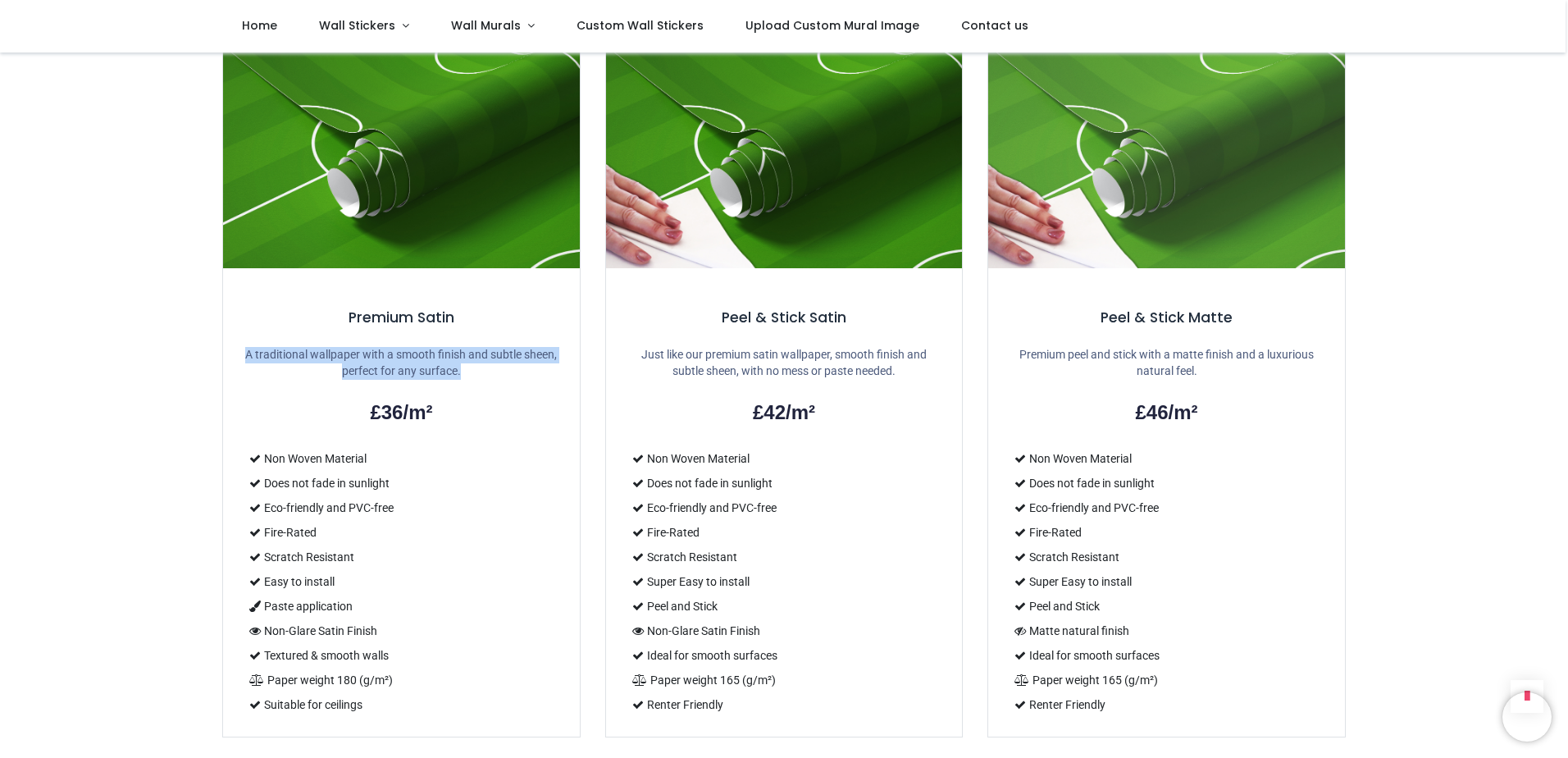
drag, startPoint x: 513, startPoint y: 378, endPoint x: 199, endPoint y: 342, distance: 316.1
click at [199, 342] on div "Shop Sports" at bounding box center [784, 221] width 1568 height 2798
click at [440, 376] on p "A traditional wallpaper with a smooth finish and subtle sheen, perfect for any …" at bounding box center [401, 364] width 318 height 32
drag, startPoint x: 459, startPoint y: 380, endPoint x: 538, endPoint y: 599, distance: 232.8
click at [538, 599] on div "Premium Satin A traditional wallpaper with a smooth finish and subtle sheen, pe…" at bounding box center [402, 502] width 357 height 469
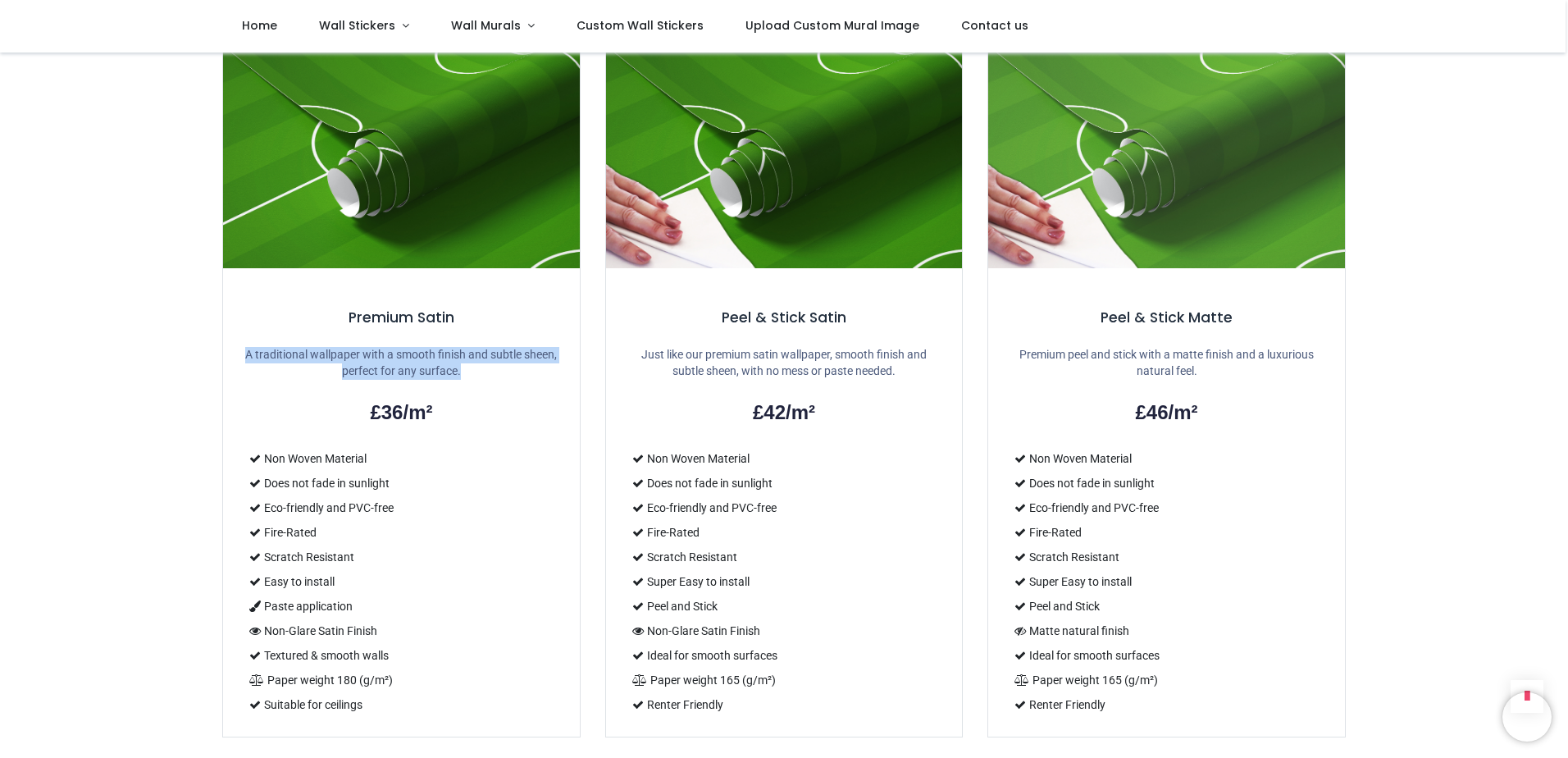
click at [538, 599] on li "Paste application" at bounding box center [401, 606] width 318 height 25
drag, startPoint x: 342, startPoint y: 409, endPoint x: 432, endPoint y: 654, distance: 261.0
click at [432, 654] on div "Premium Satin A traditional wallpaper with a smooth finish and subtle sheen, pe…" at bounding box center [402, 502] width 357 height 469
click at [432, 655] on li "Textured & smooth walls" at bounding box center [401, 656] width 318 height 25
drag, startPoint x: 439, startPoint y: 690, endPoint x: 306, endPoint y: 471, distance: 256.2
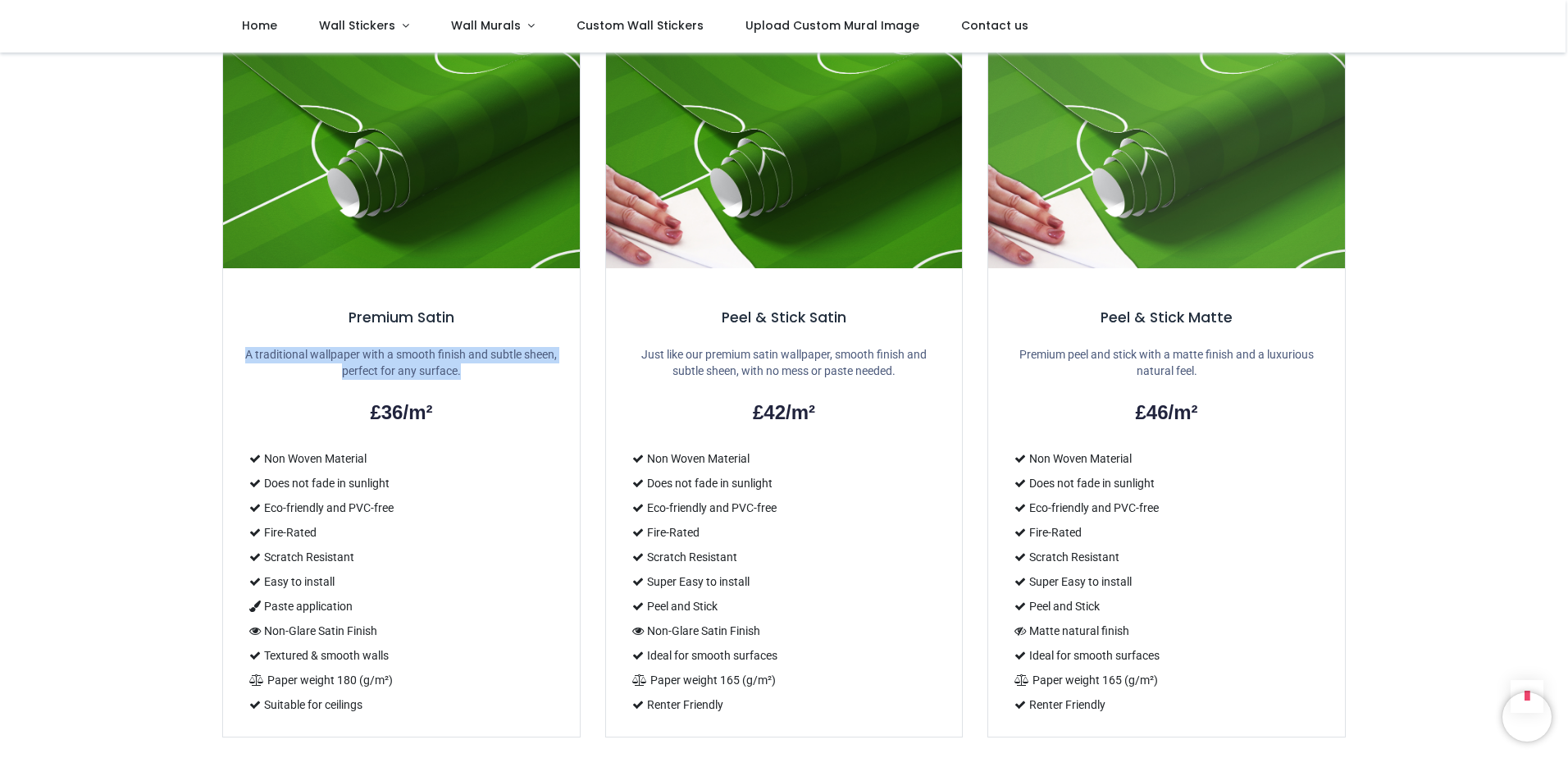
click at [306, 471] on ul "Non Woven Material Does not fade in sunlight Eco-friendly and PVC-free Fire-Rat…" at bounding box center [401, 582] width 318 height 271
click at [359, 600] on li "Paste application" at bounding box center [401, 606] width 318 height 25
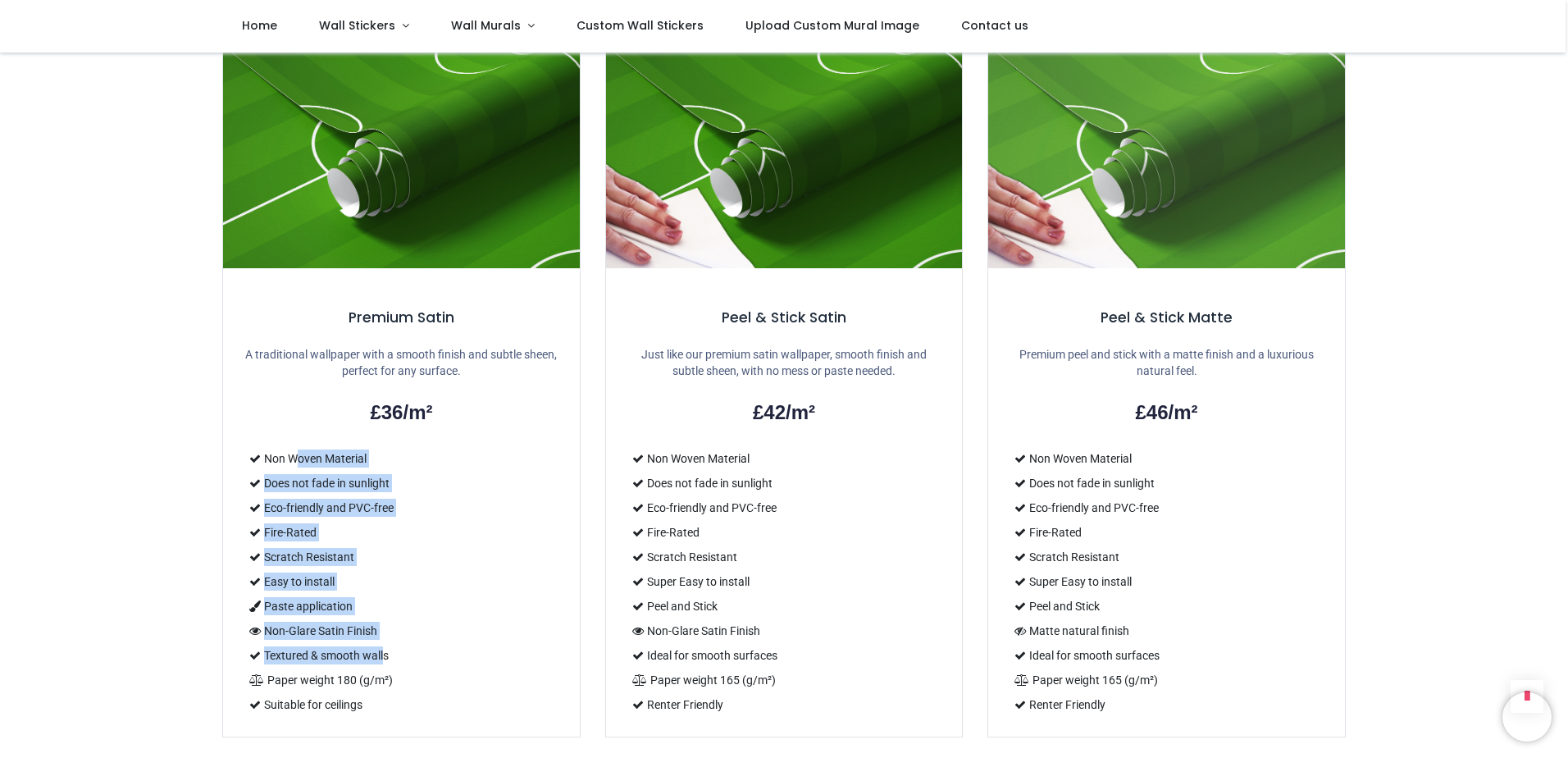
drag, startPoint x: 294, startPoint y: 458, endPoint x: 385, endPoint y: 662, distance: 223.4
click at [385, 662] on ul "Non Woven Material Does not fade in sunlight Eco-friendly and PVC-free Fire-Rat…" at bounding box center [401, 582] width 318 height 271
click at [385, 662] on li "Textured & smooth walls" at bounding box center [401, 656] width 318 height 25
drag, startPoint x: 426, startPoint y: 675, endPoint x: 229, endPoint y: 452, distance: 297.6
click at [229, 452] on div "Premium Satin A traditional wallpaper with a smooth finish and subtle sheen, pe…" at bounding box center [402, 502] width 357 height 469
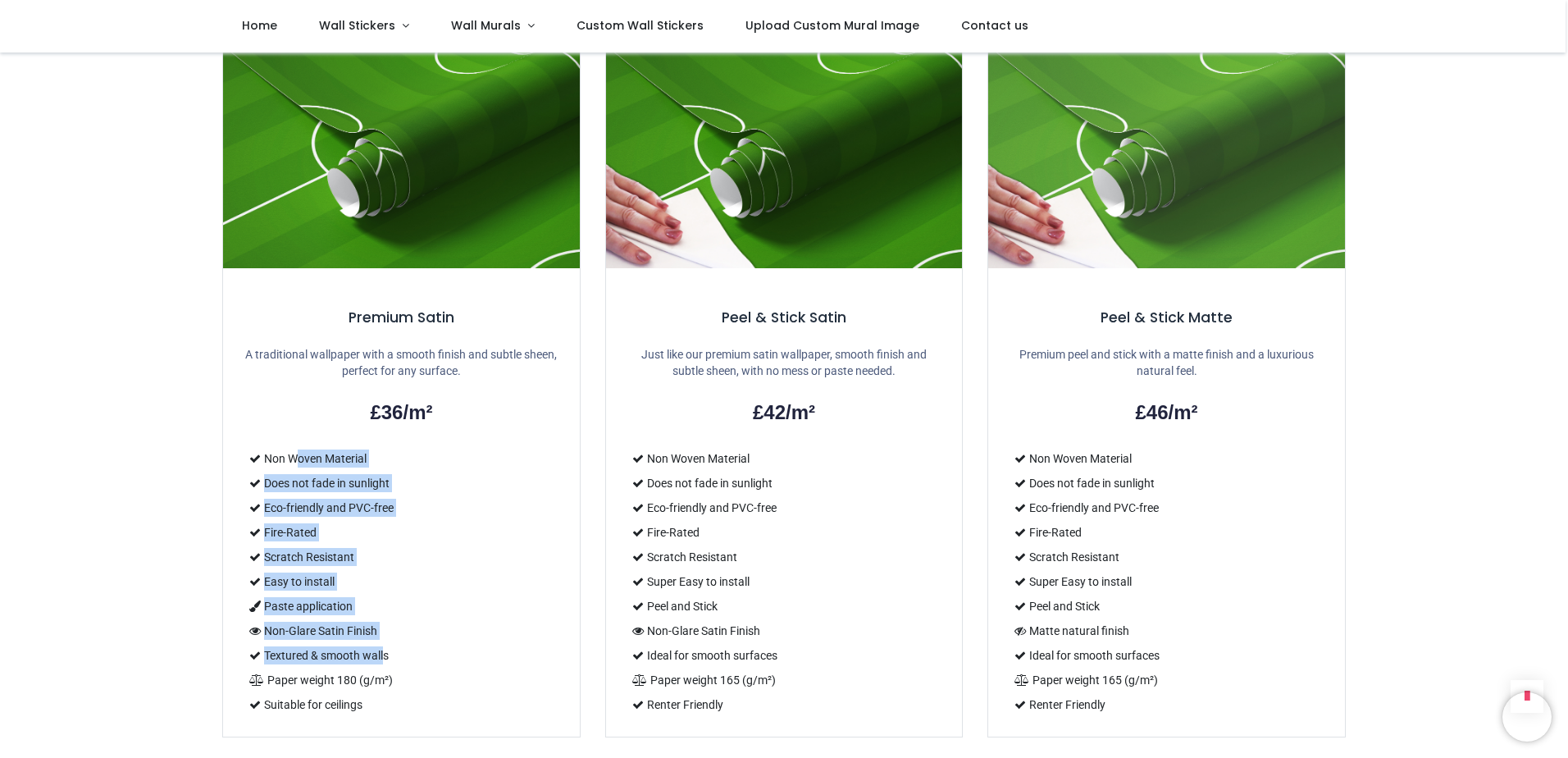
click at [399, 606] on li "Paste application" at bounding box center [401, 606] width 318 height 25
drag, startPoint x: 433, startPoint y: 613, endPoint x: 616, endPoint y: 657, distance: 188.2
click at [524, 626] on ul "Non Woven Material Does not fade in sunlight Eco-friendly and PVC-free Fire-Rat…" at bounding box center [401, 582] width 318 height 271
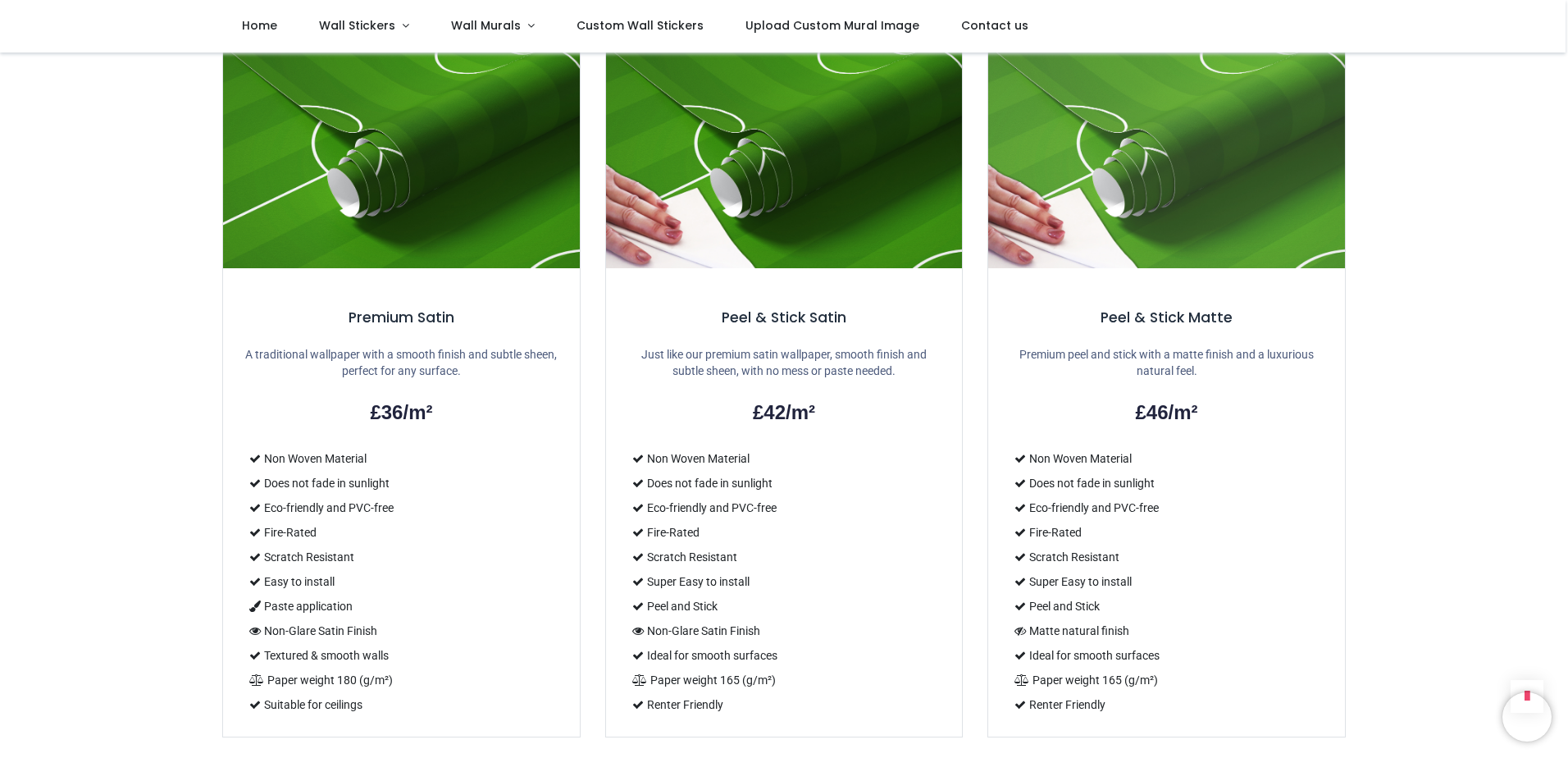
click at [659, 656] on li "Ideal for smooth surfaces" at bounding box center [784, 656] width 318 height 25
drag, startPoint x: 640, startPoint y: 582, endPoint x: 751, endPoint y: 667, distance: 139.8
click at [751, 667] on ul "Non Woven Material Does not fade in sunlight Eco-friendly and PVC-free Fire-Rat…" at bounding box center [784, 582] width 318 height 271
click at [751, 667] on li "Ideal for smooth surfaces" at bounding box center [784, 656] width 318 height 25
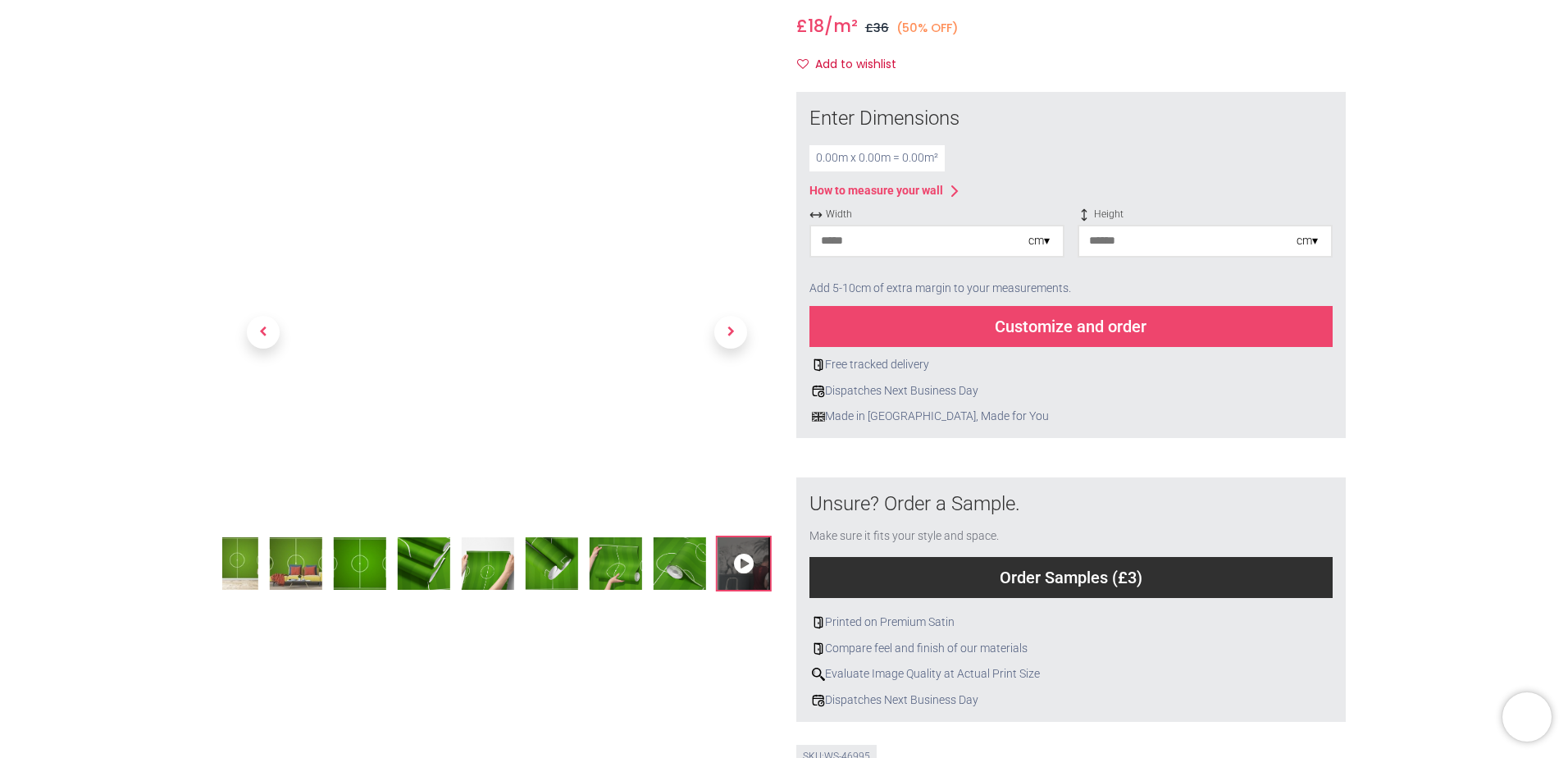
scroll to position [0, 0]
